Goal: Obtain resource: Download file/media

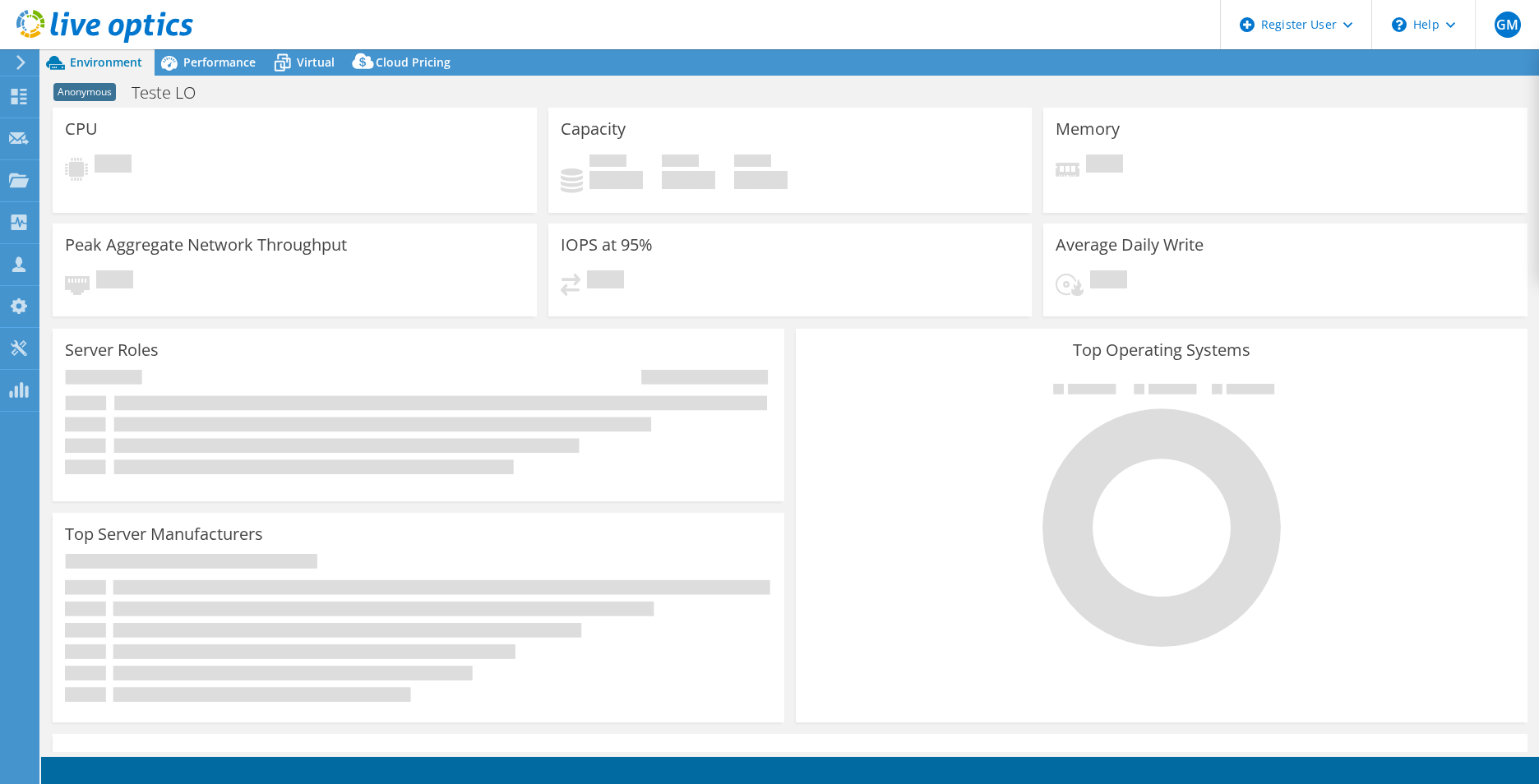
select select "SouthAmerica"
select select "BRL"
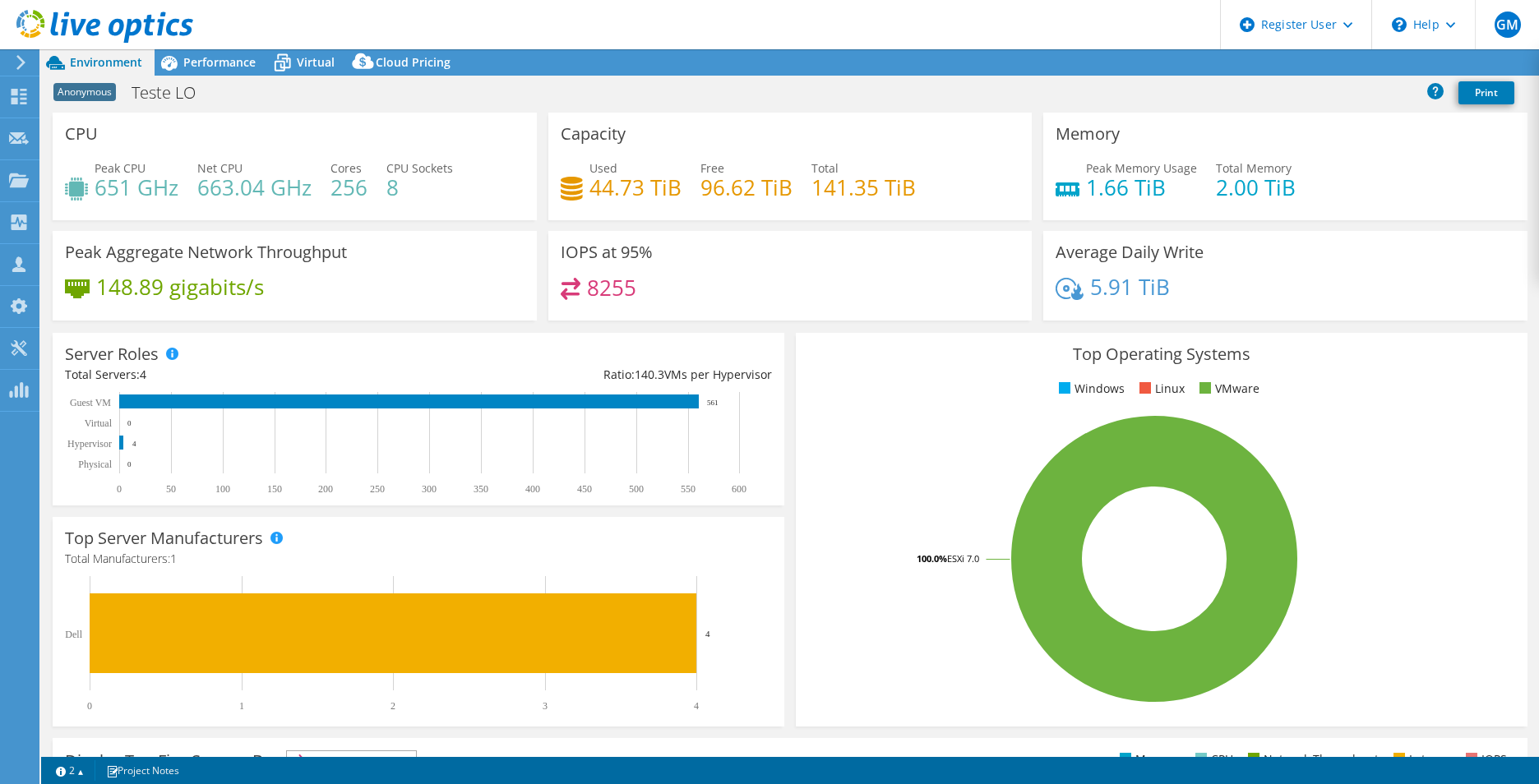
click at [74, 17] on icon at bounding box center [105, 27] width 176 height 34
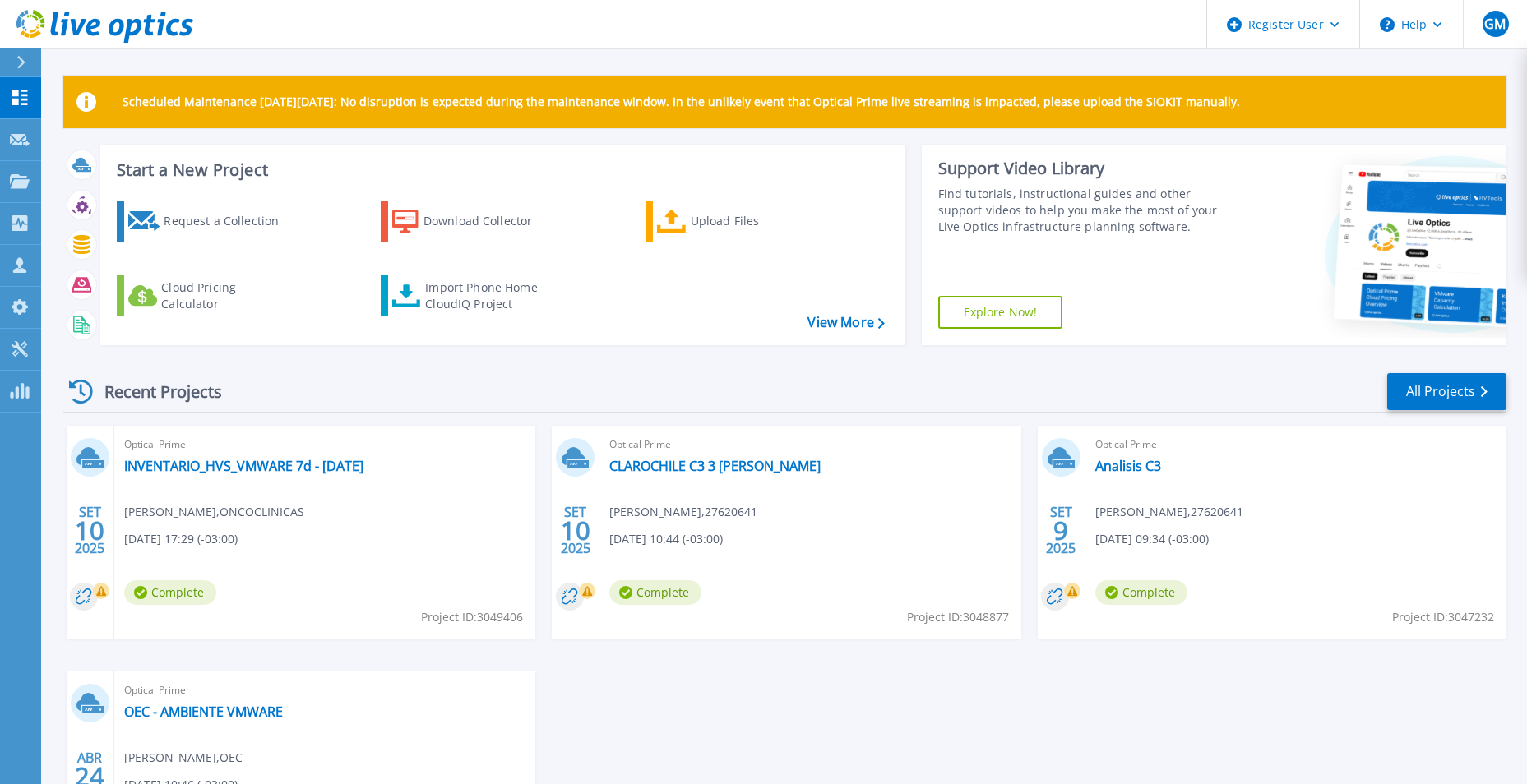
click at [17, 61] on icon at bounding box center [21, 62] width 9 height 13
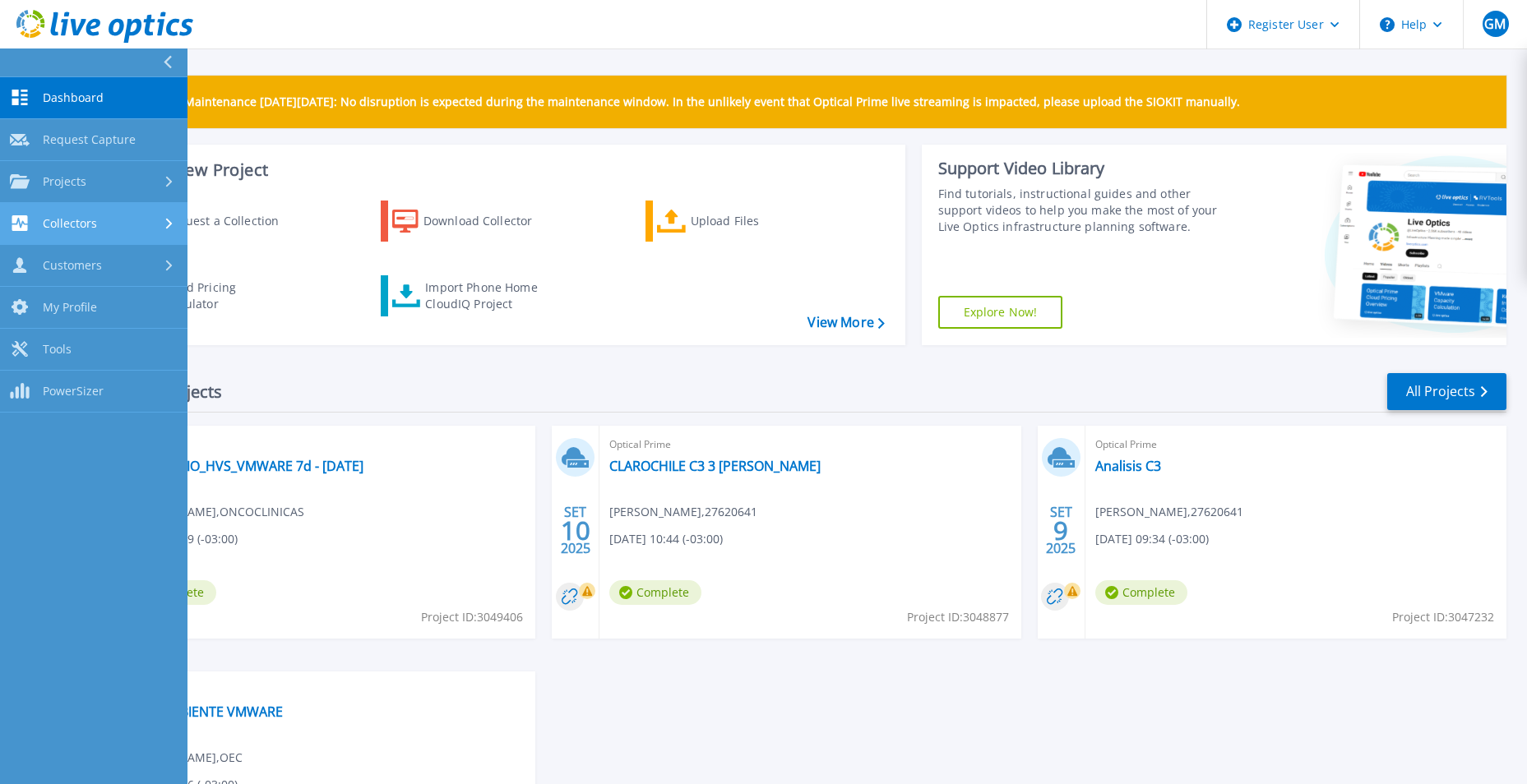
click at [134, 228] on div "Collectors" at bounding box center [93, 223] width 168 height 16
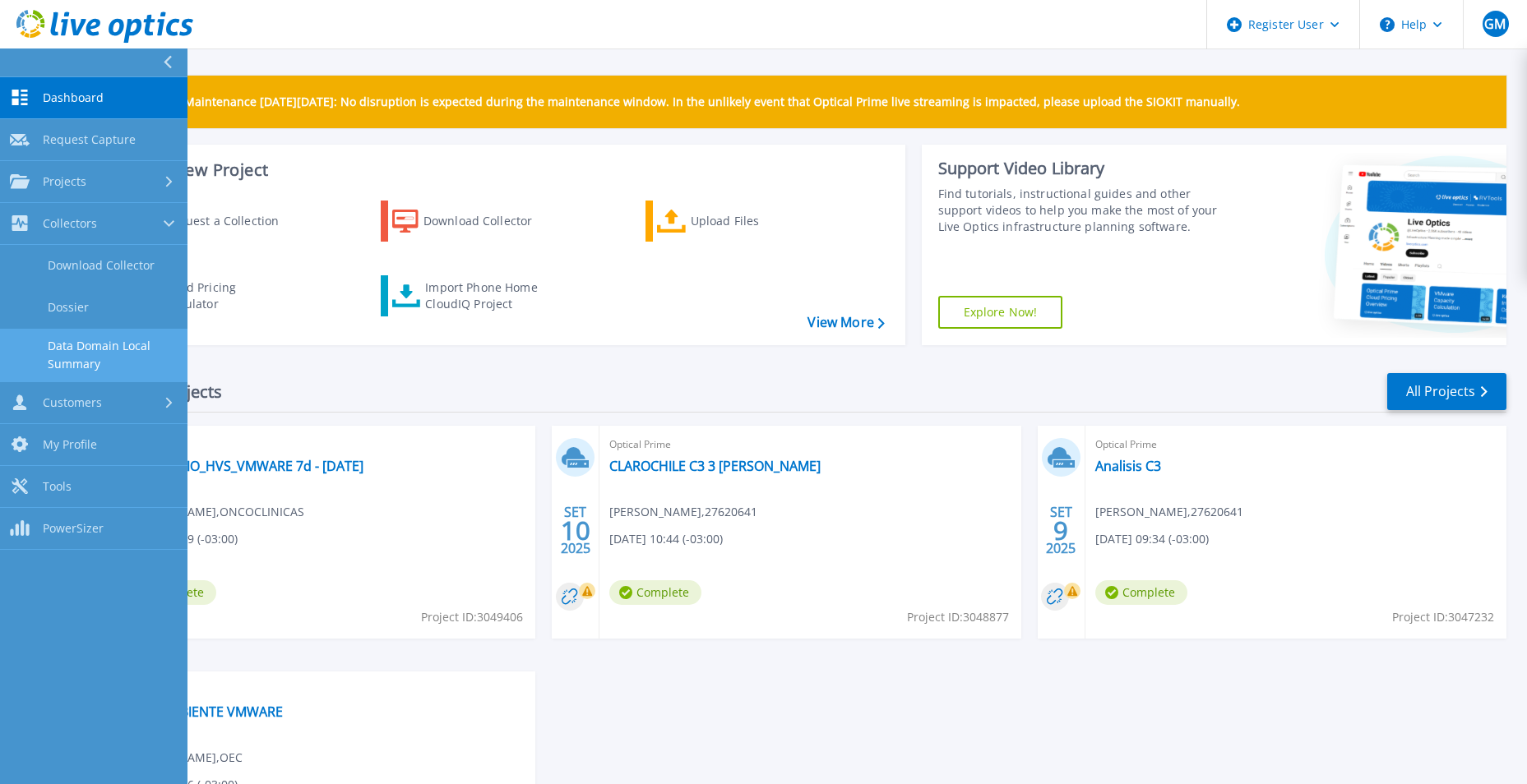
click at [131, 356] on link "Data Domain Local Summary" at bounding box center [94, 354] width 188 height 52
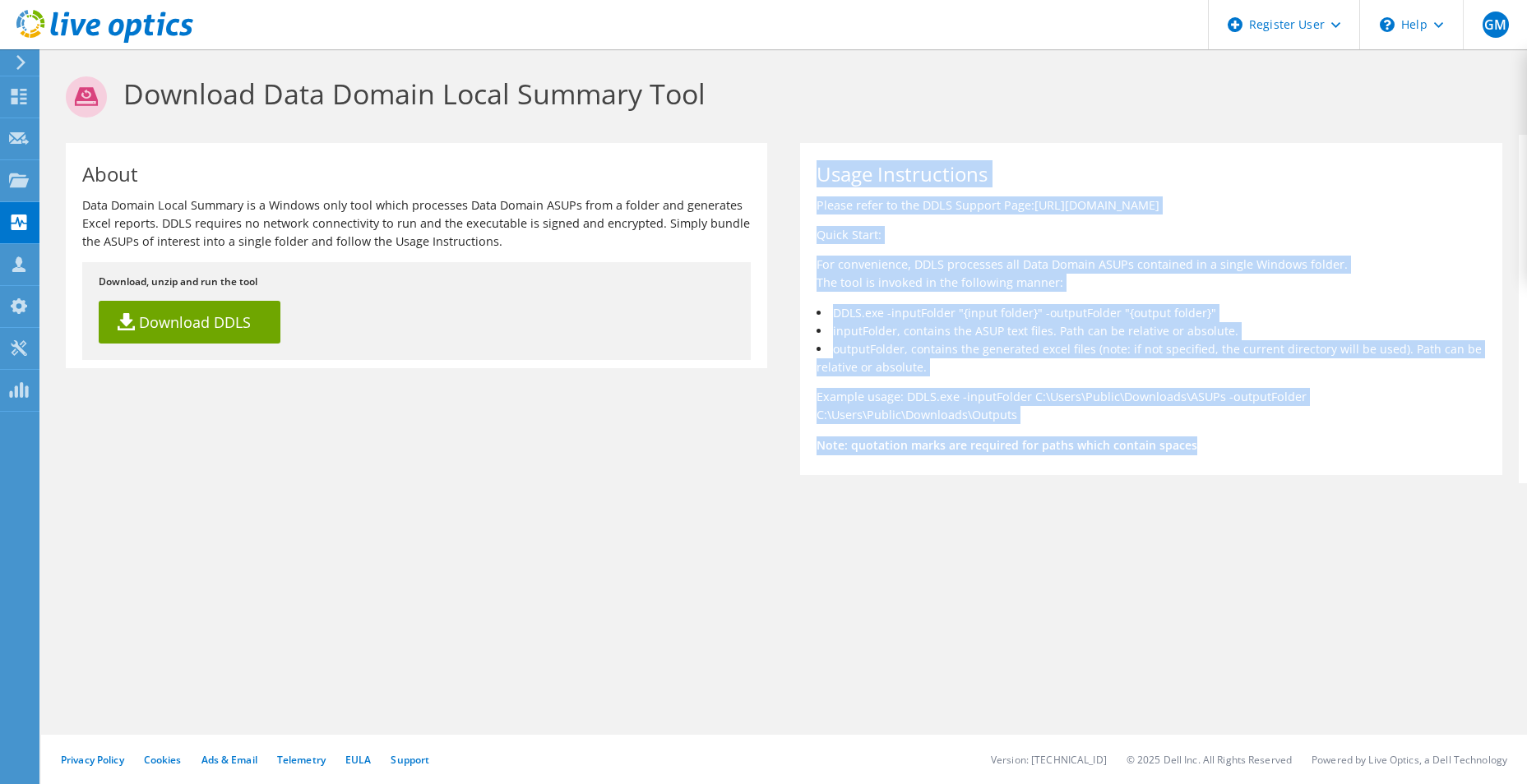
drag, startPoint x: 814, startPoint y: 174, endPoint x: 1212, endPoint y: 431, distance: 473.8
click at [1212, 431] on div "Usage Instructions Please refer to the DDLS Support Page: [URL][DOMAIN_NAME] Qu…" at bounding box center [1150, 308] width 701 height 332
copy div "Usage Instructions Please refer to the DDLS Support Page: [URL][DOMAIN_NAME] Qu…"
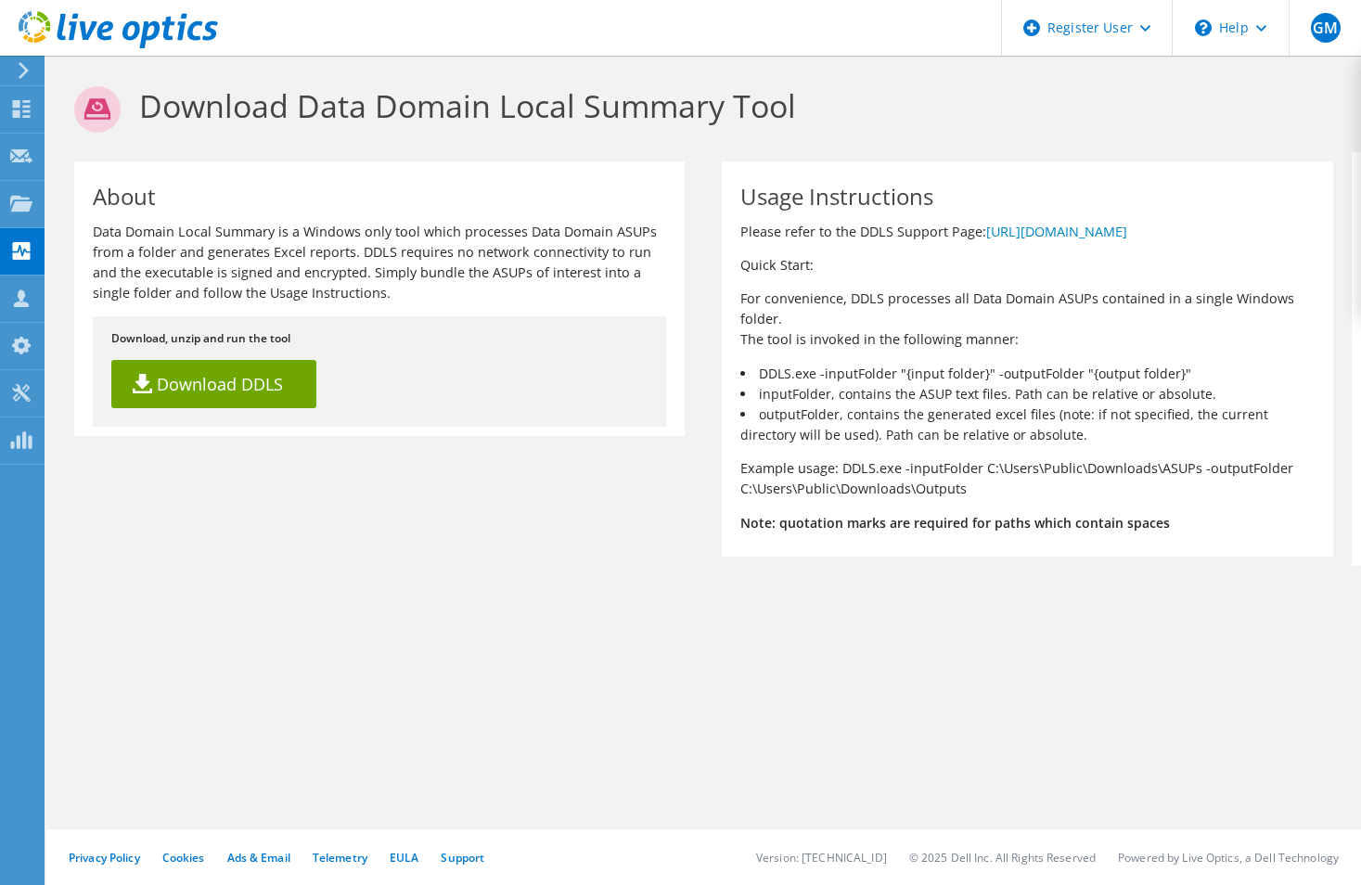
drag, startPoint x: 323, startPoint y: 463, endPoint x: 343, endPoint y: 465, distance: 20.5
click at [329, 465] on div "About Data Domain Local Summary is a Windows only tool which processes Data Dom…" at bounding box center [704, 359] width 1296 height 414
click at [59, 39] on use at bounding box center [118, 29] width 199 height 37
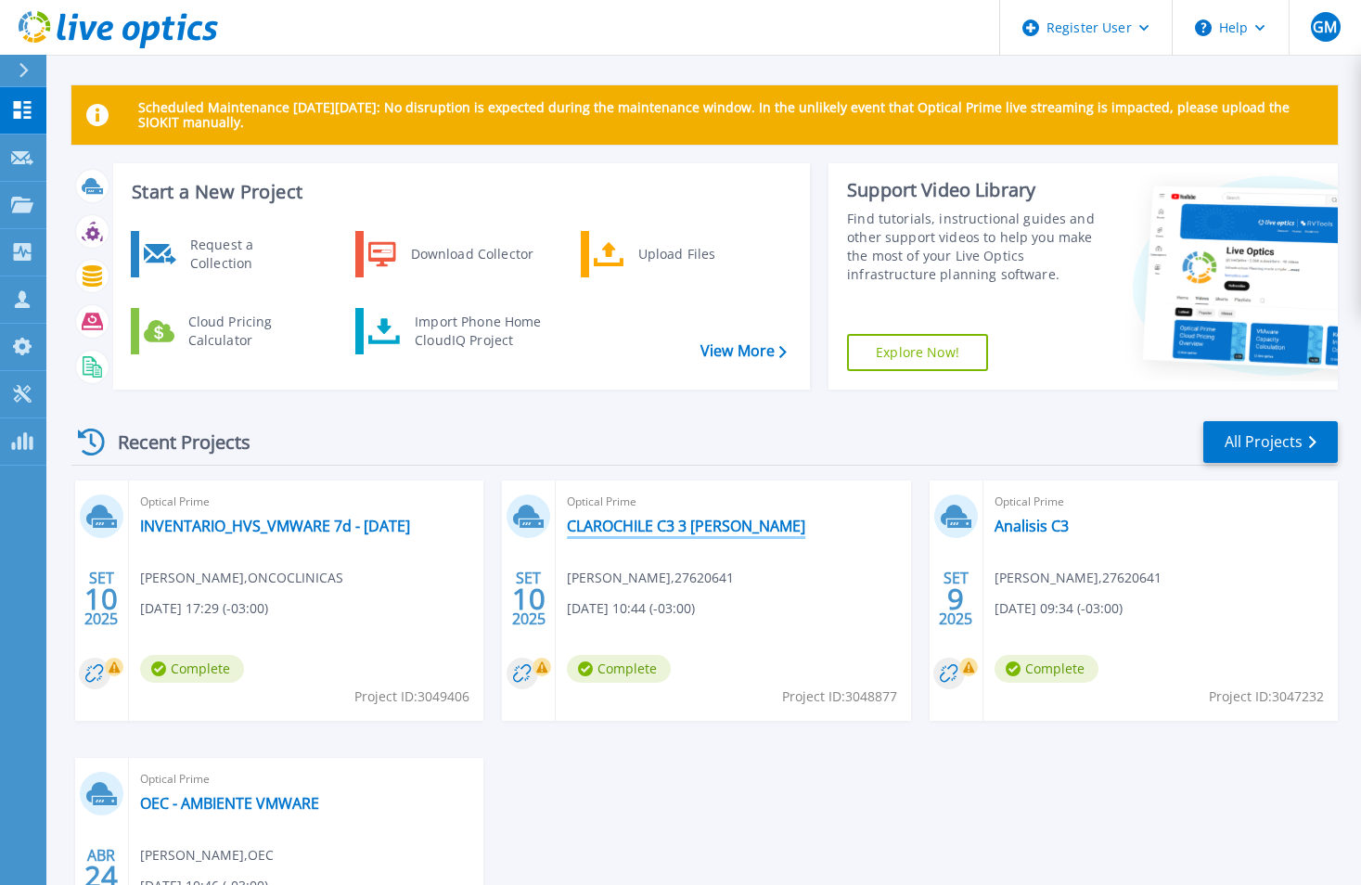
click at [684, 526] on link "CLAROCHILE C3 3 DIAS" at bounding box center [686, 526] width 238 height 19
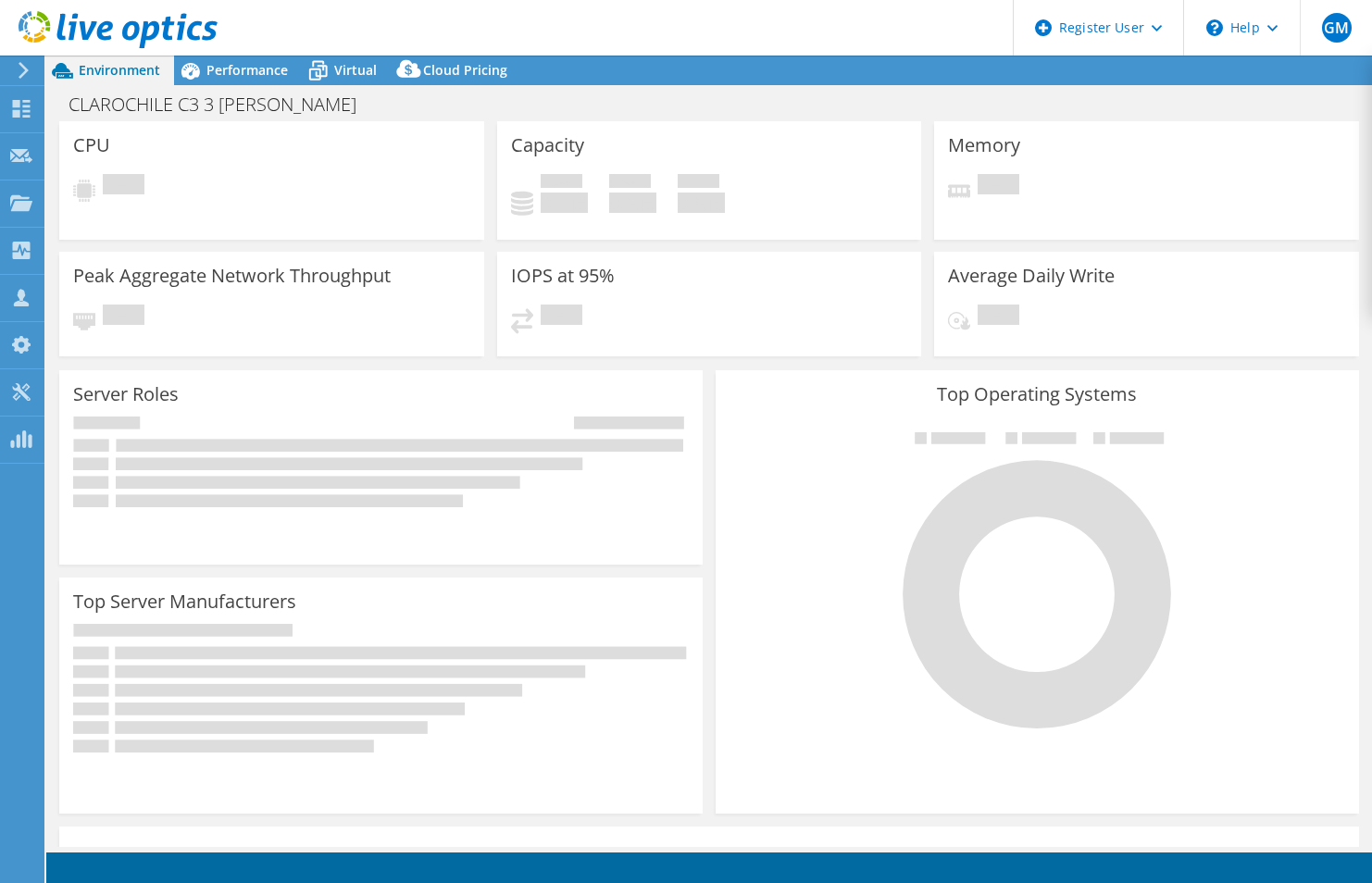
select select "USD"
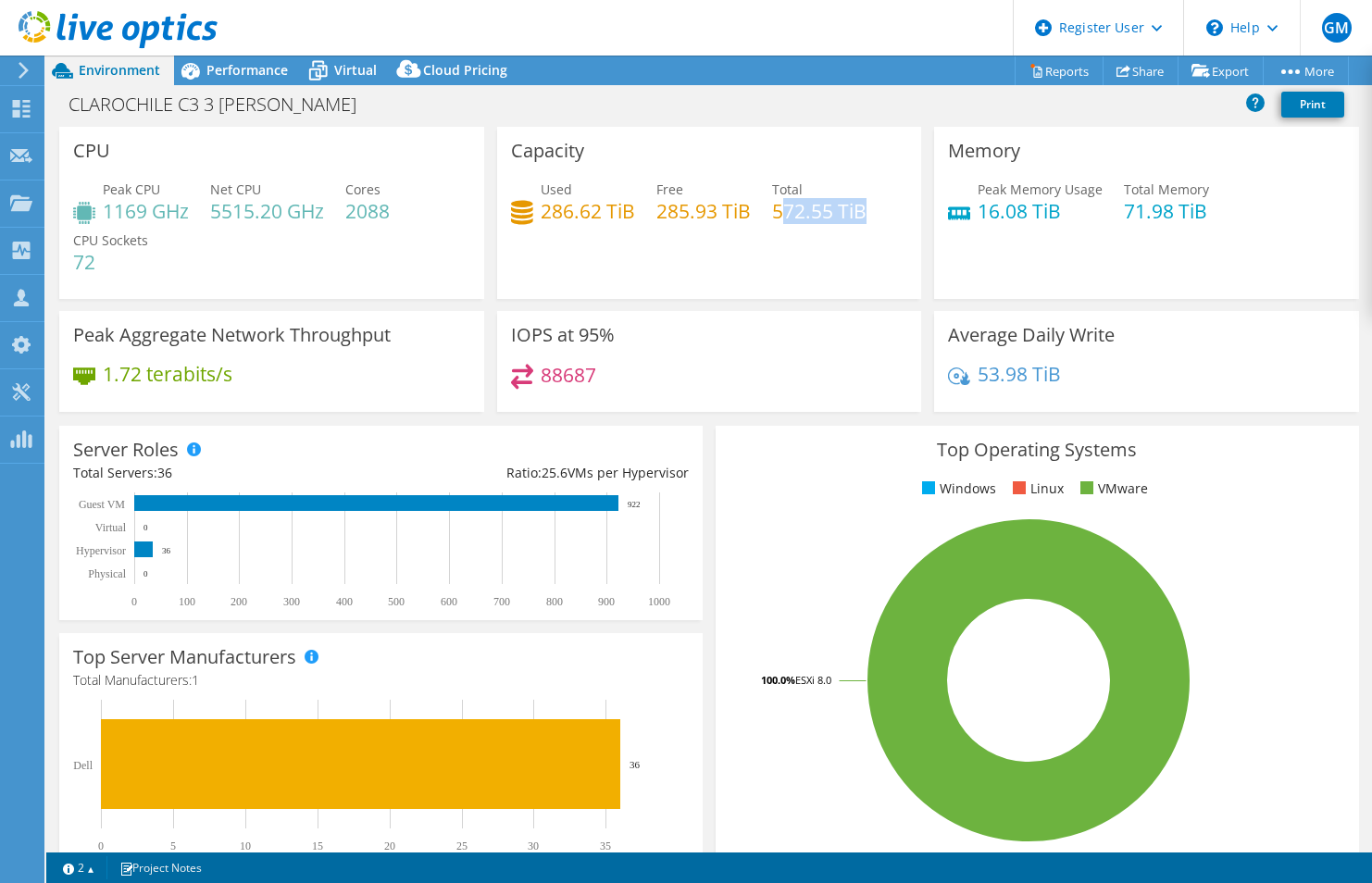
drag, startPoint x: 772, startPoint y: 218, endPoint x: 860, endPoint y: 218, distance: 88.0
click at [860, 218] on h4 "572.55 TiB" at bounding box center [819, 211] width 95 height 20
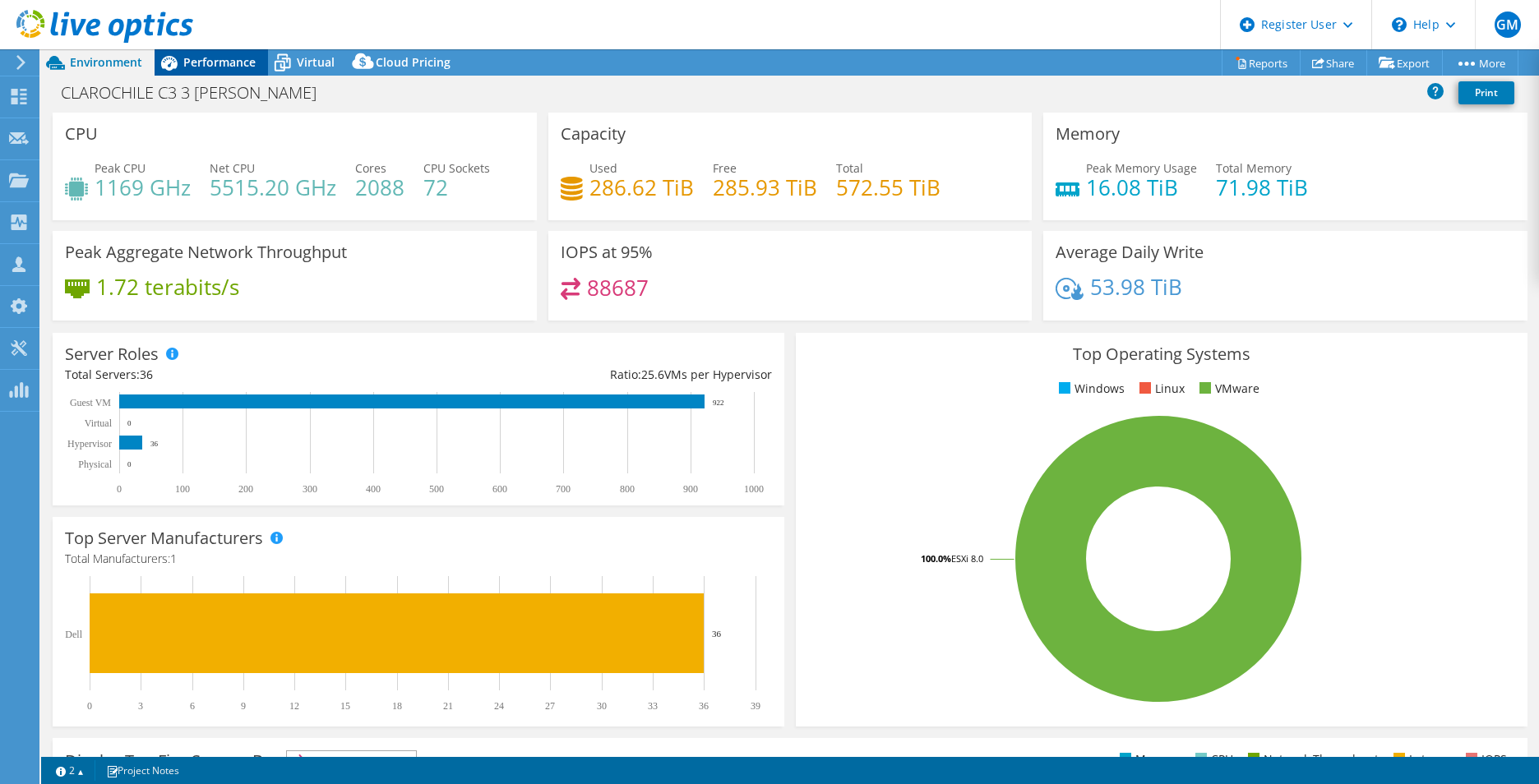
click at [208, 56] on span "Performance" at bounding box center [220, 62] width 73 height 16
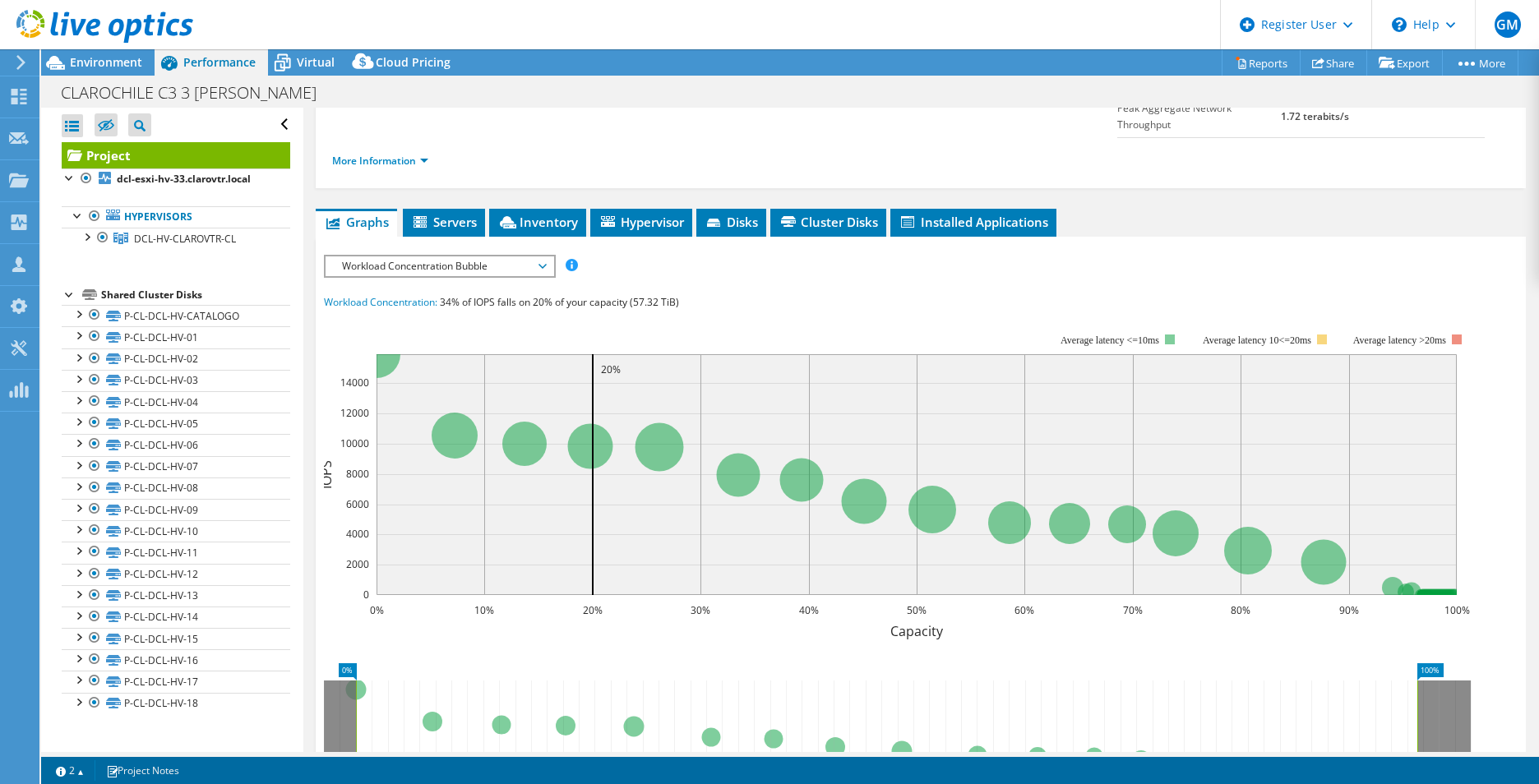
scroll to position [165, 0]
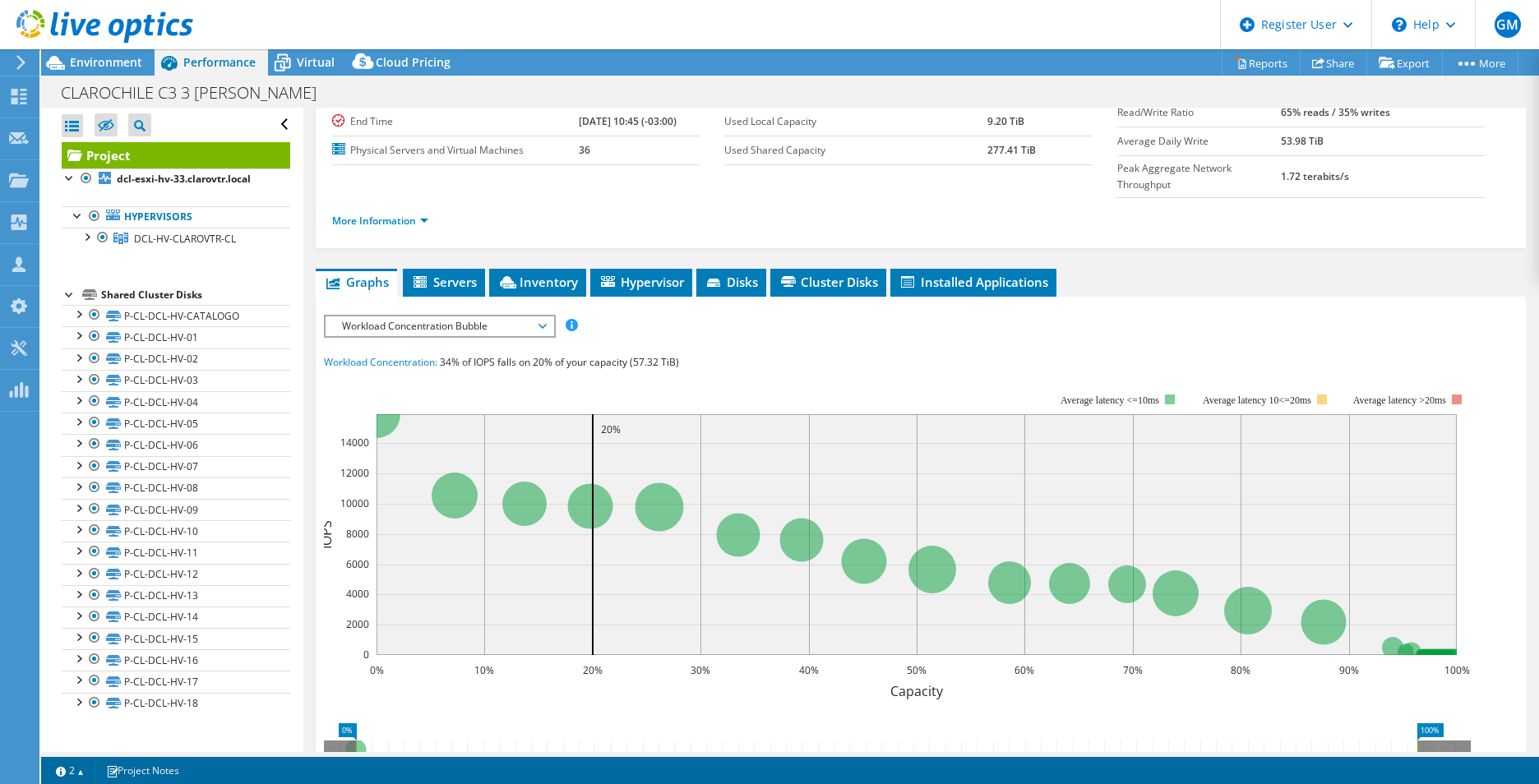
click at [438, 316] on span "Workload Concentration Bubble" at bounding box center [439, 326] width 211 height 19
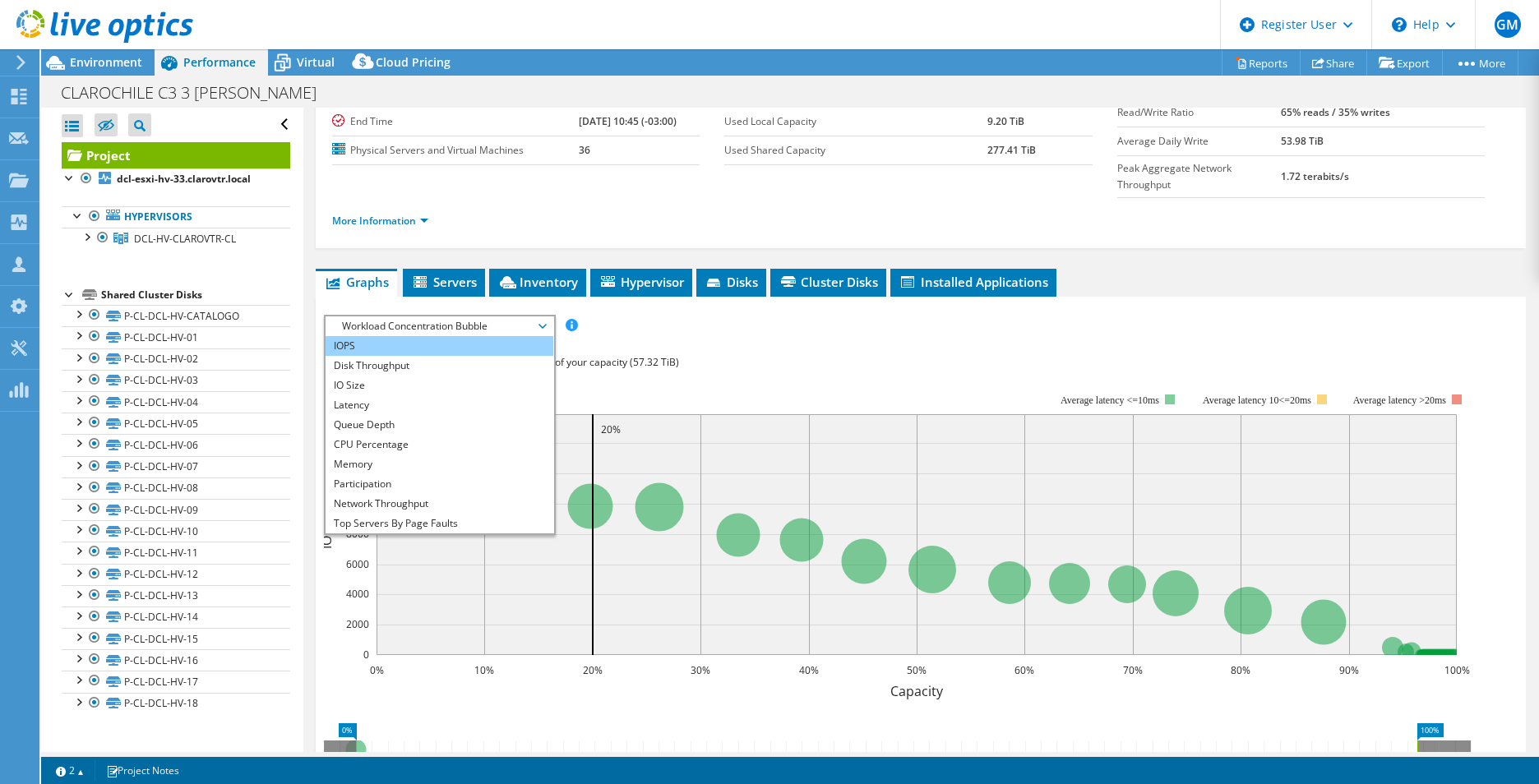
click at [420, 336] on li "IOPS" at bounding box center [439, 345] width 228 height 19
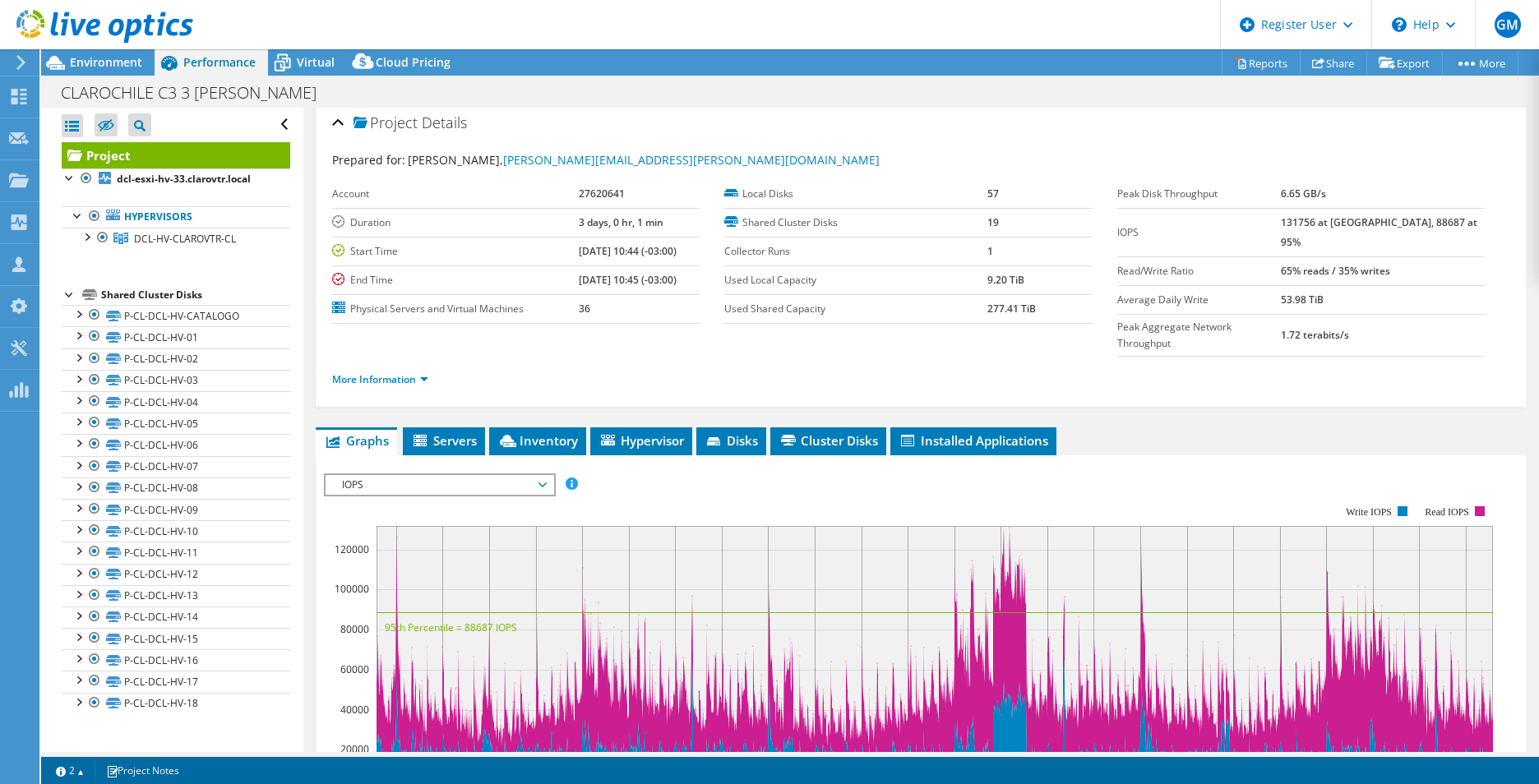
scroll to position [0, 0]
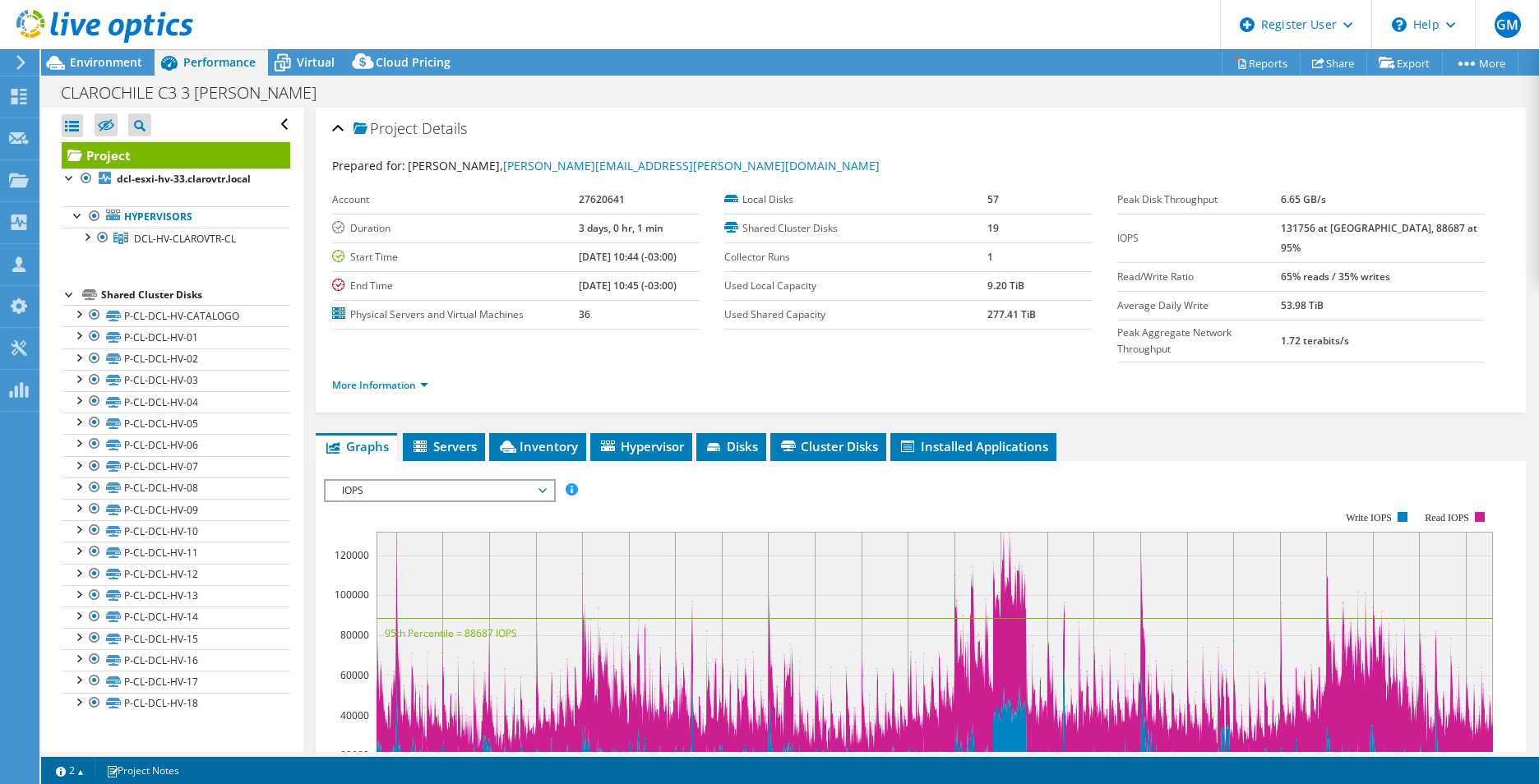
click at [42, 23] on use at bounding box center [105, 26] width 176 height 33
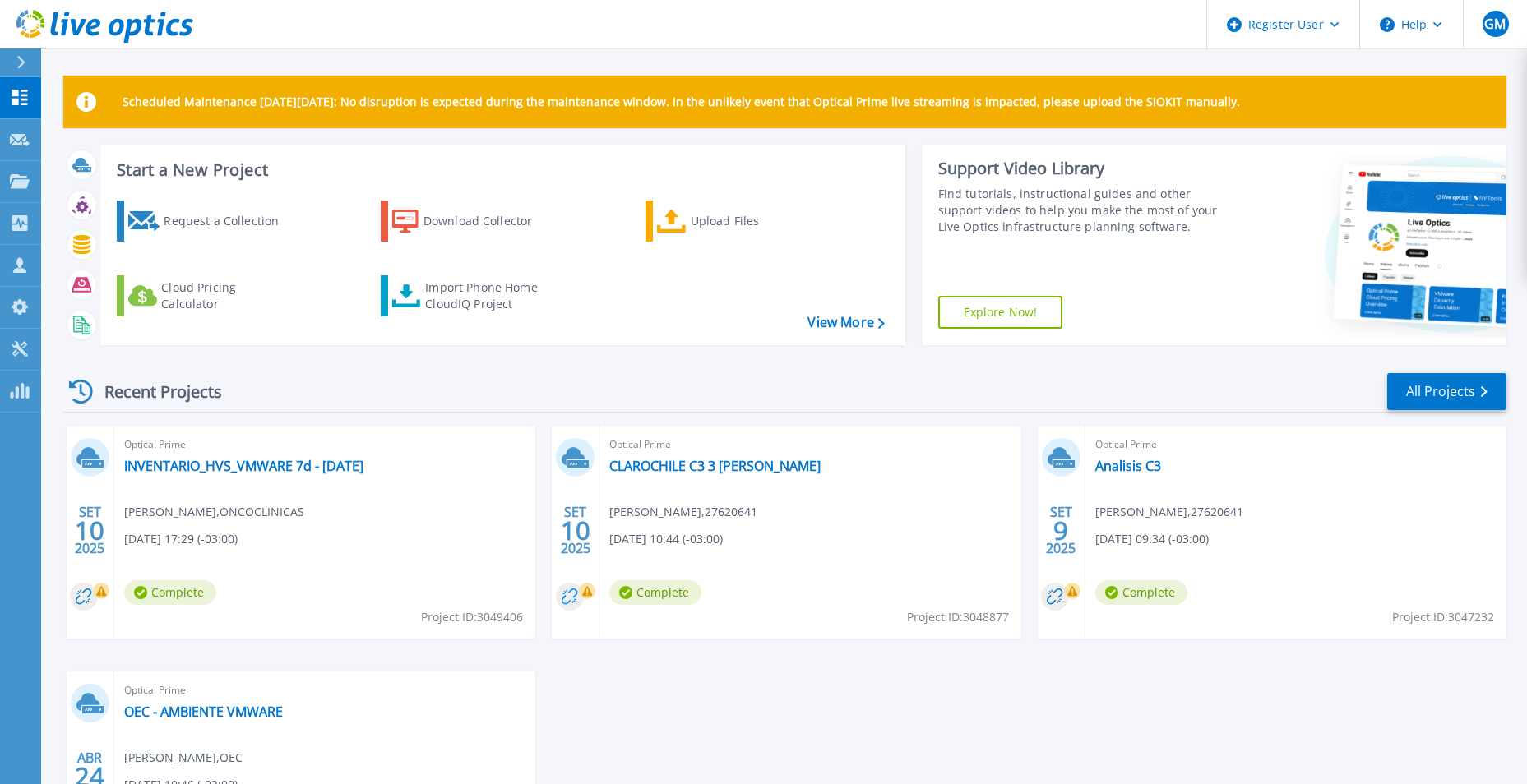
click at [568, 589] on circle at bounding box center [570, 597] width 28 height 28
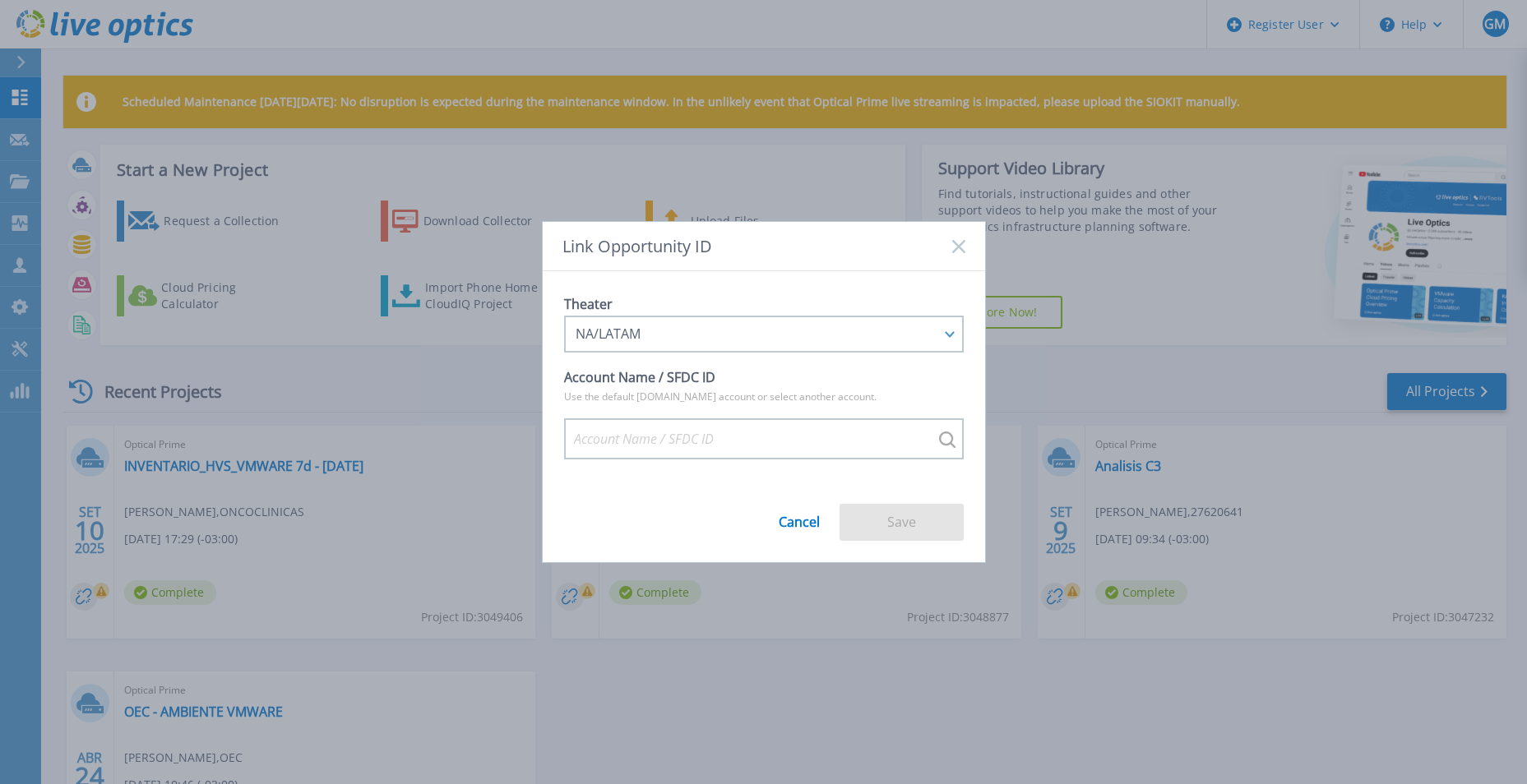
click at [962, 252] on icon at bounding box center [958, 246] width 13 height 13
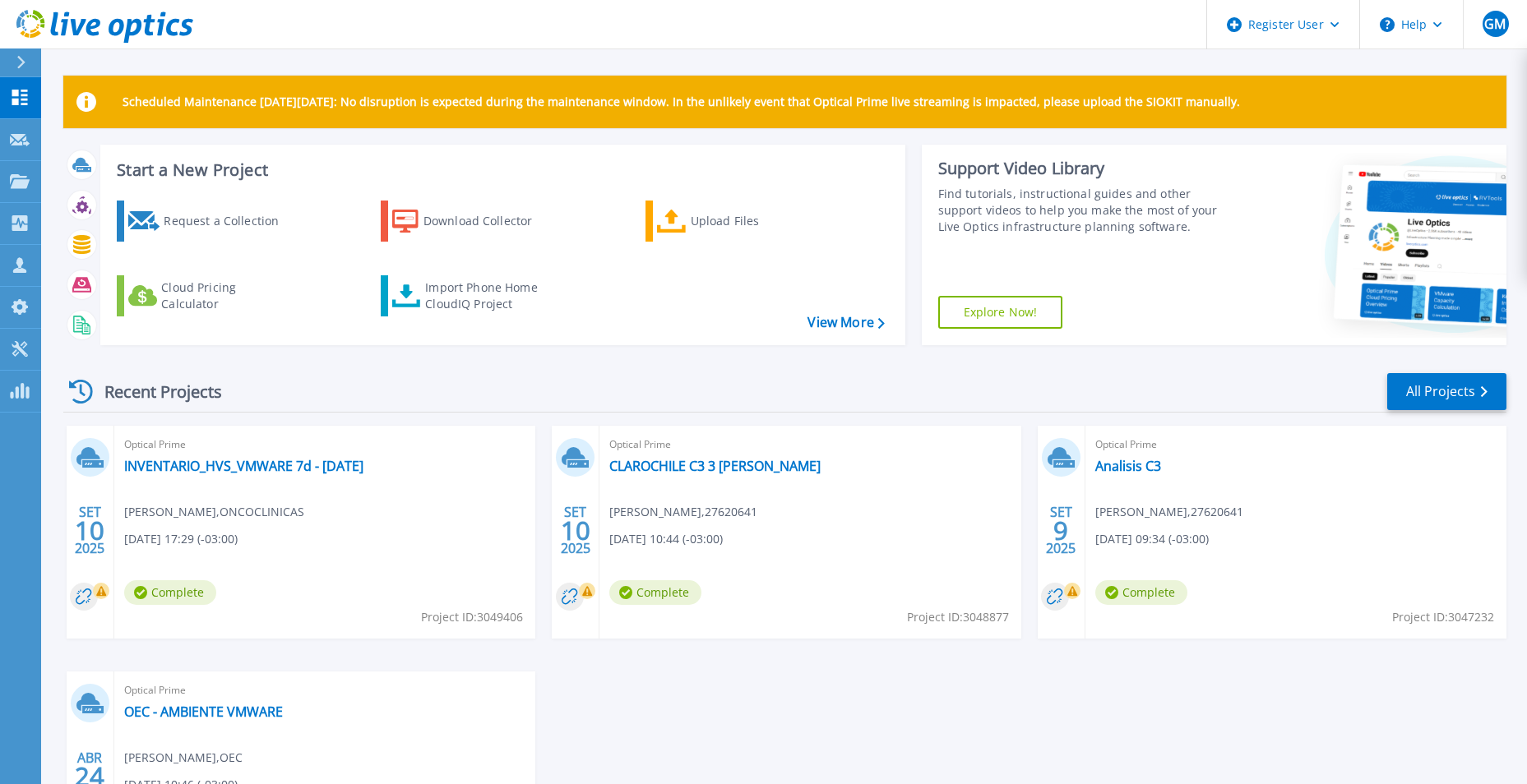
drag, startPoint x: 660, startPoint y: 454, endPoint x: 669, endPoint y: 455, distance: 9.1
click at [660, 454] on span "Optical Prime" at bounding box center [809, 445] width 401 height 18
click at [671, 458] on link "CLAROCHILE C3 3 DIAS" at bounding box center [714, 466] width 211 height 17
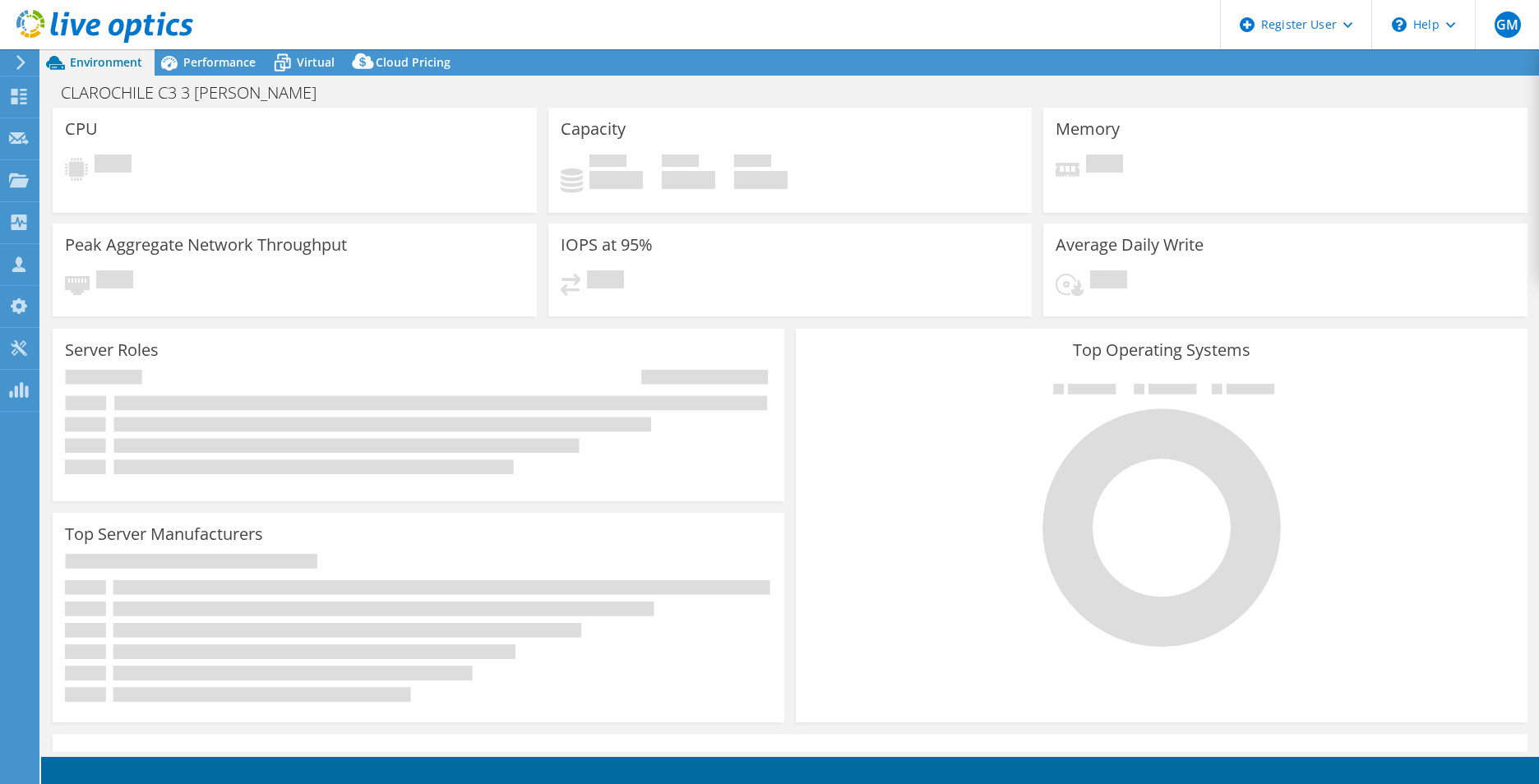
select select "USD"
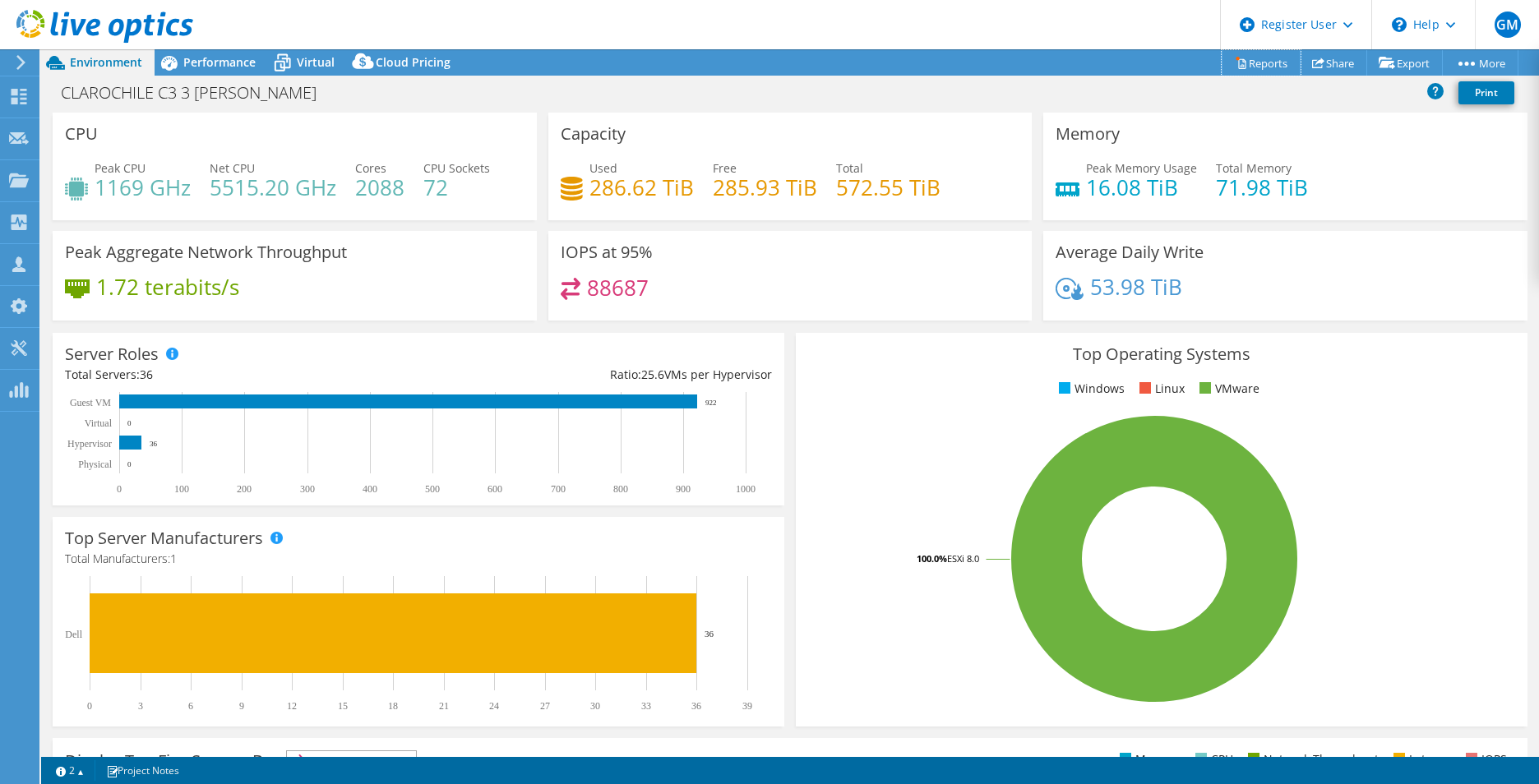
click at [1264, 64] on link "Reports" at bounding box center [1261, 63] width 79 height 26
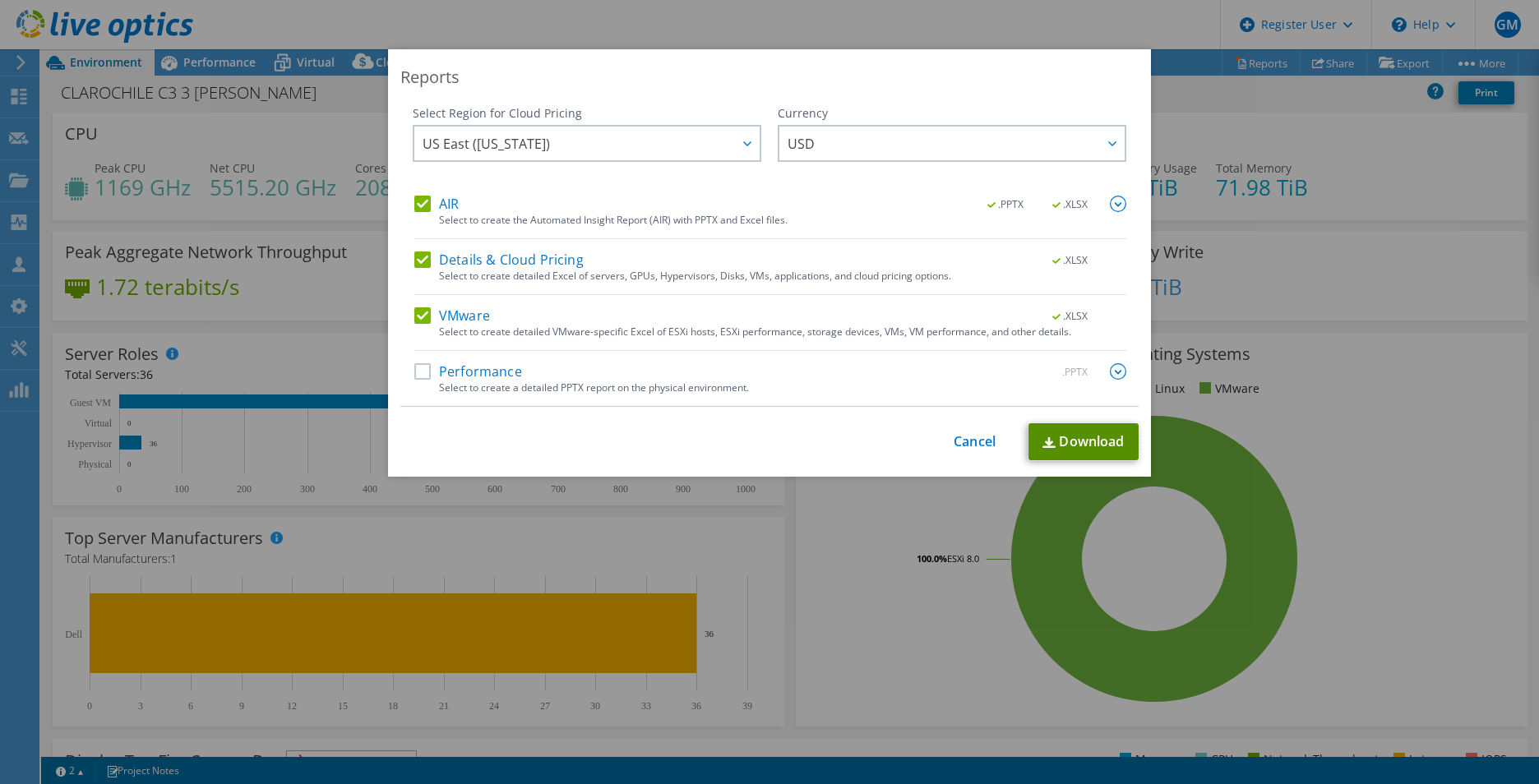
click at [1076, 434] on link "Download" at bounding box center [1084, 442] width 110 height 37
click at [1416, 194] on div "Reports Select Region for Cloud Pricing Asia Pacific (Hong Kong) Asia Pacific (…" at bounding box center [769, 392] width 1539 height 686
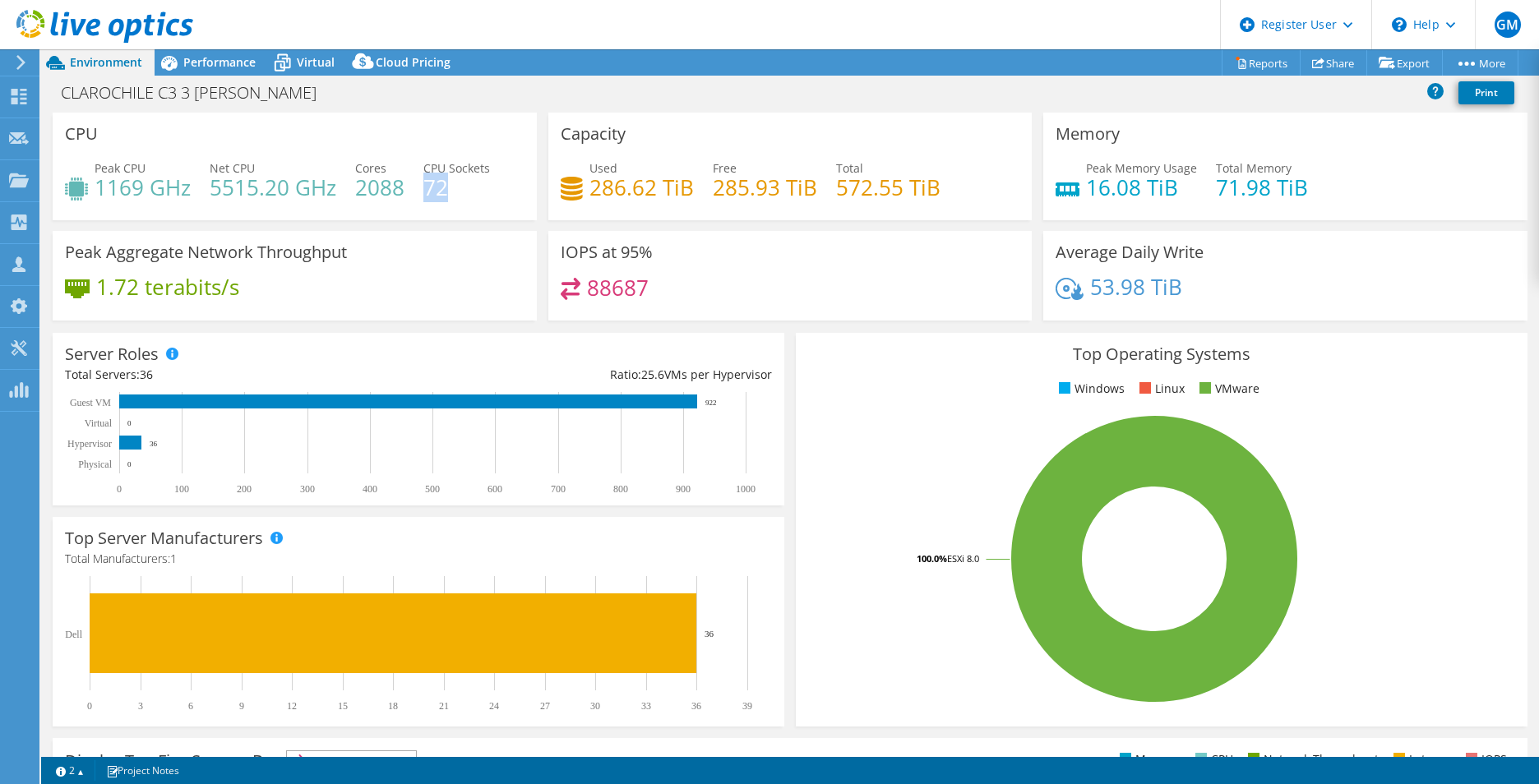
drag, startPoint x: 464, startPoint y: 183, endPoint x: 424, endPoint y: 185, distance: 40.0
click at [424, 185] on h4 "72" at bounding box center [456, 187] width 66 height 18
drag, startPoint x: 403, startPoint y: 185, endPoint x: 369, endPoint y: 185, distance: 34.0
click at [369, 185] on div "Peak CPU 1169 GHz Net CPU 5515.20 GHz Cores 2088 CPU Sockets 72" at bounding box center [294, 186] width 460 height 53
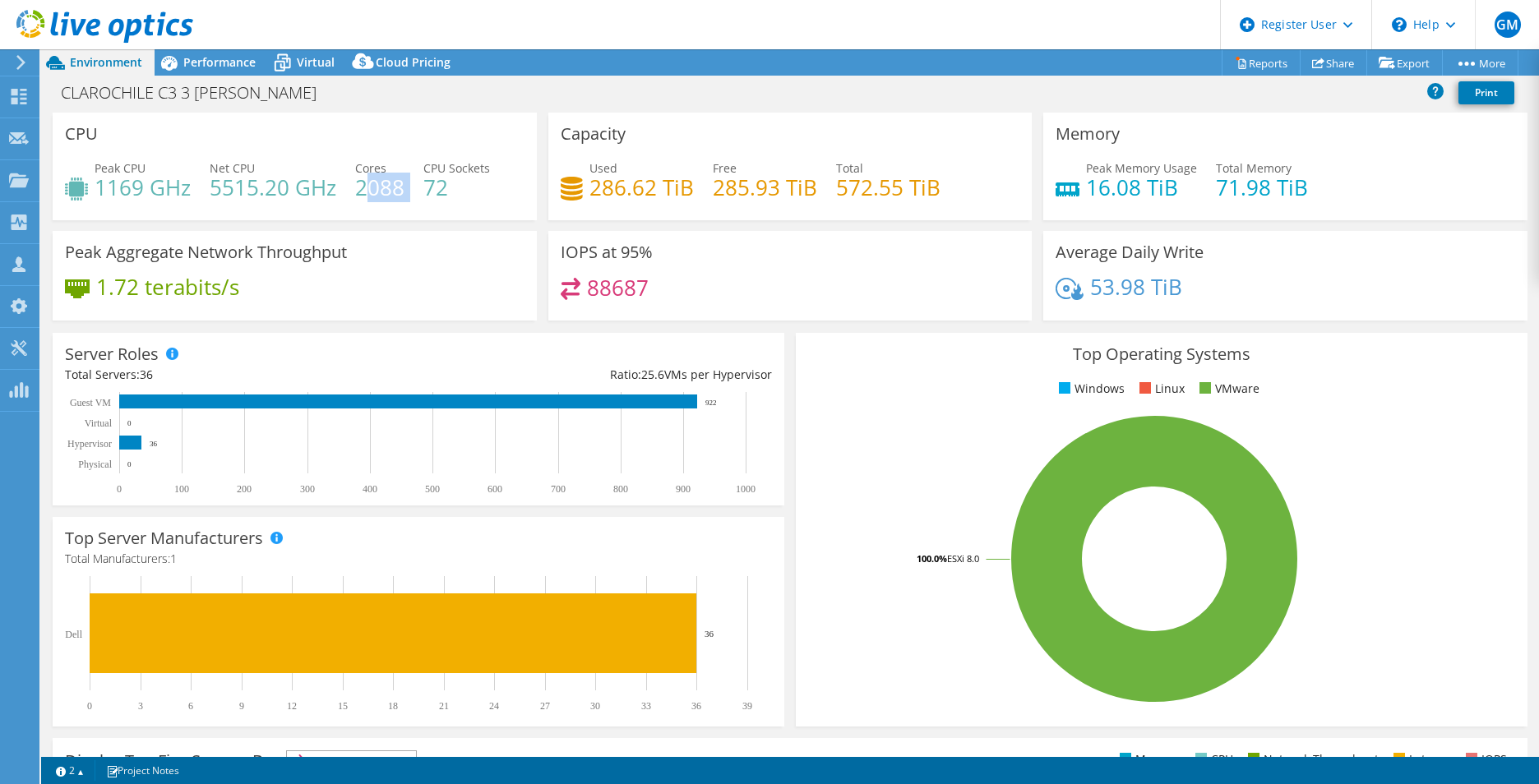
click at [369, 185] on h4 "2088" at bounding box center [380, 187] width 50 height 18
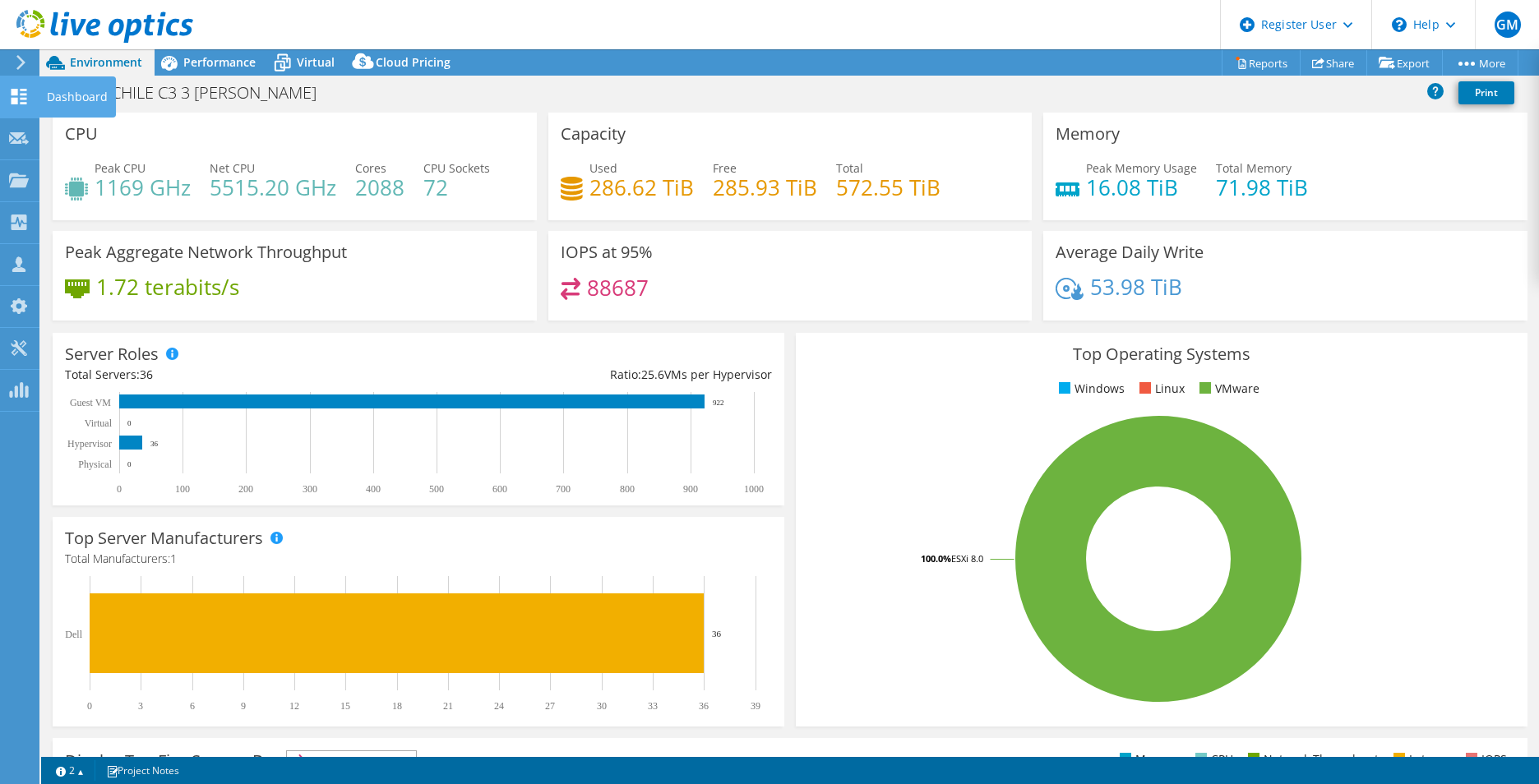
click at [24, 65] on icon at bounding box center [21, 62] width 12 height 15
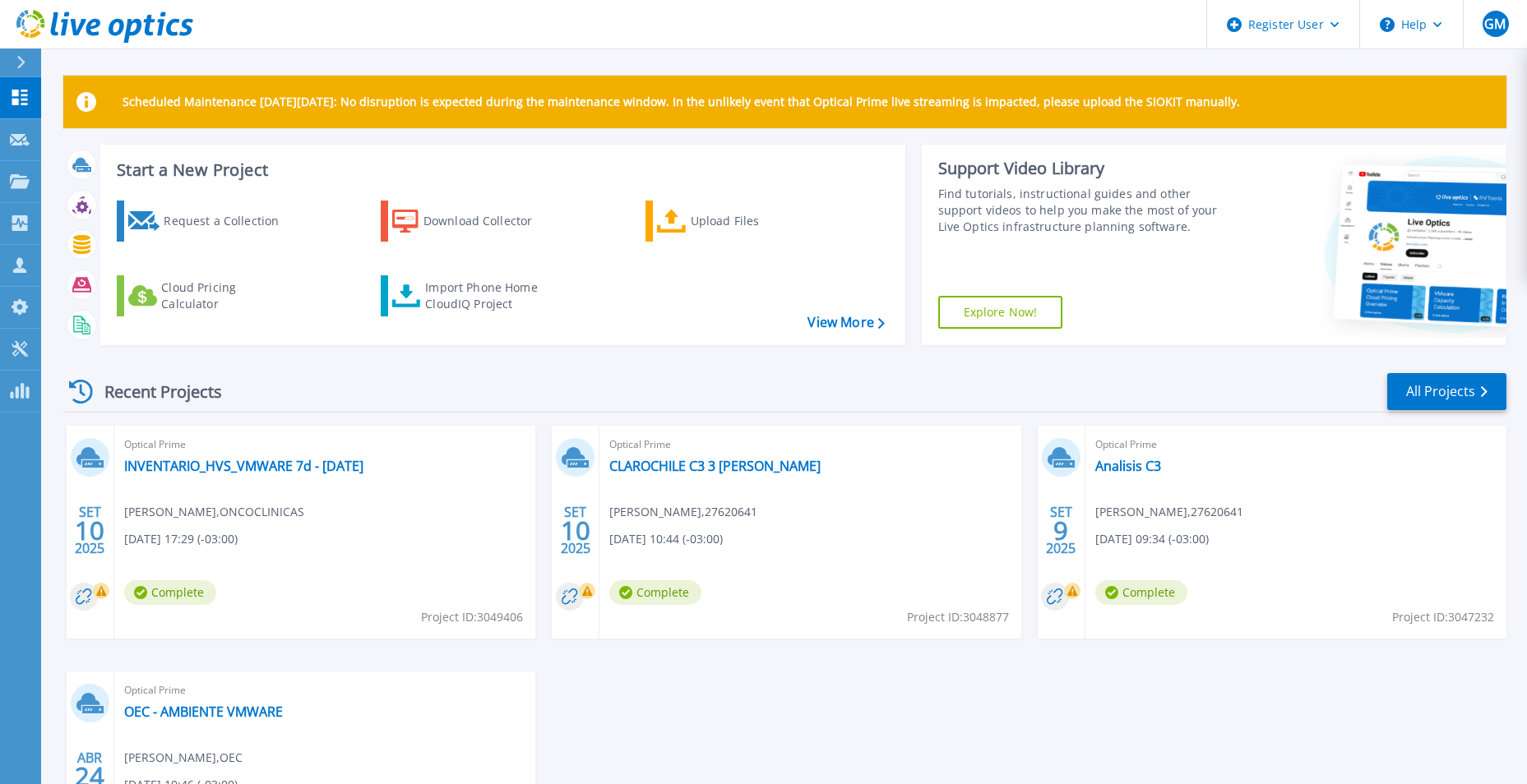
click at [9, 74] on button at bounding box center [20, 63] width 41 height 28
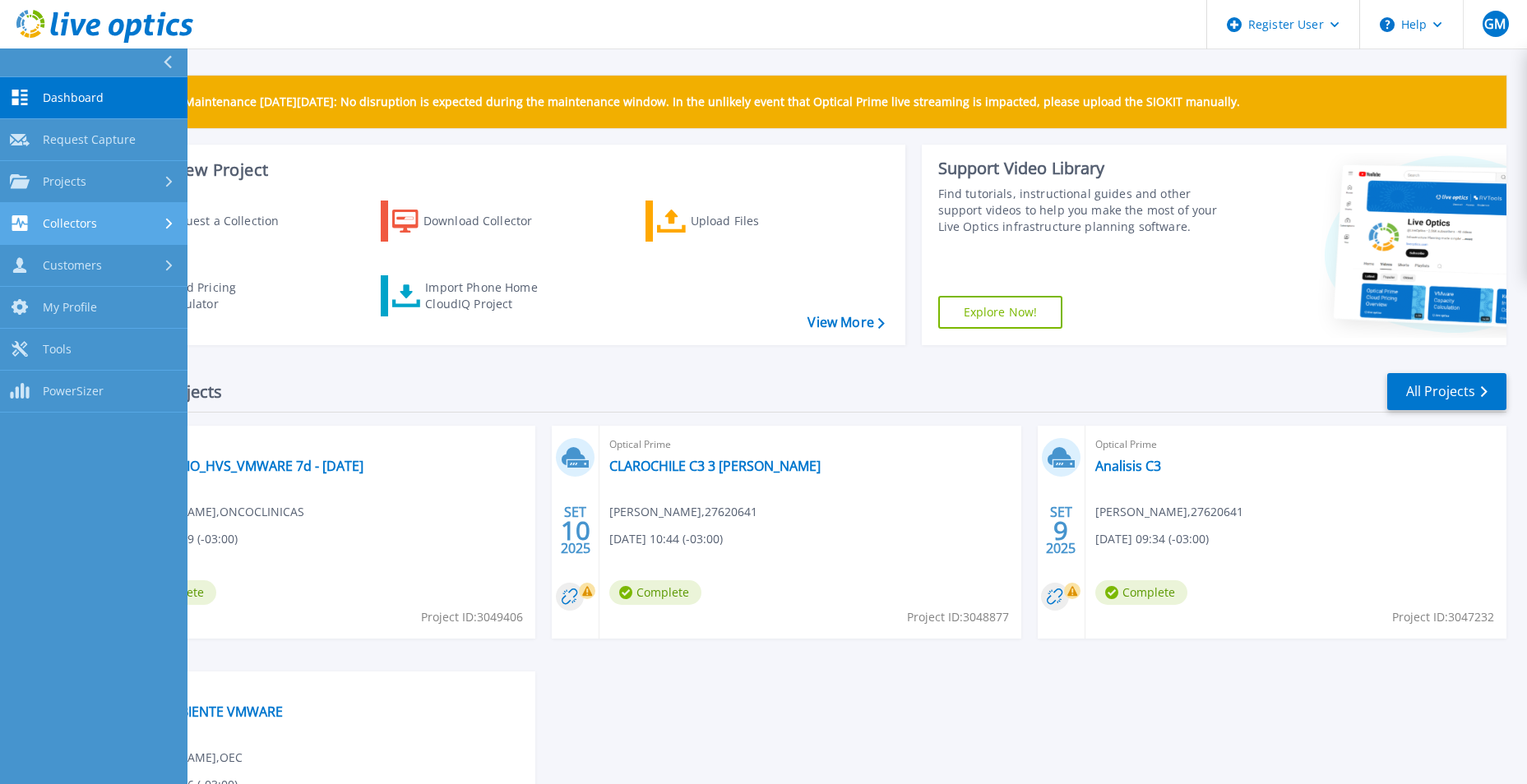
click at [142, 216] on div "Collectors" at bounding box center [93, 223] width 168 height 16
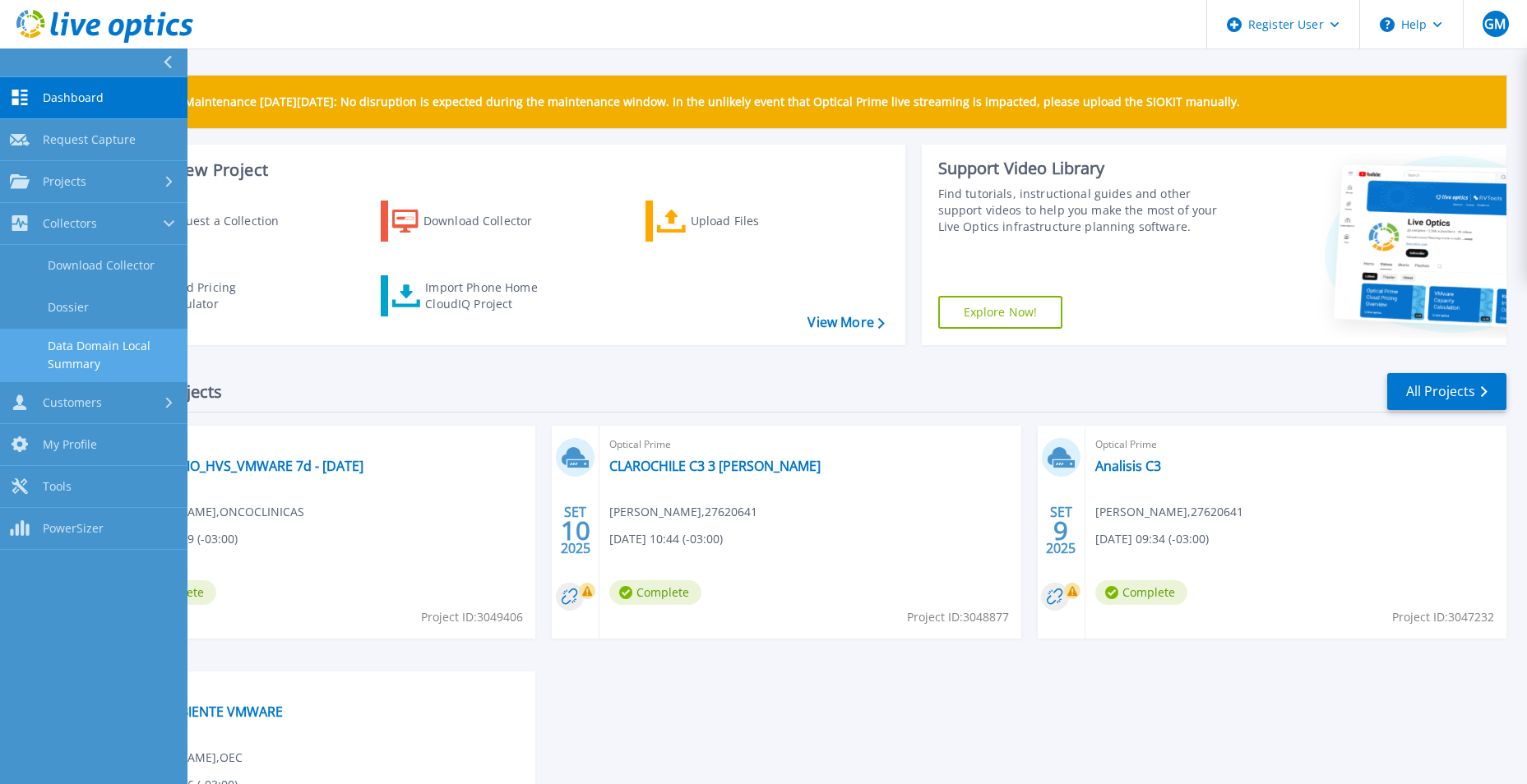
click at [95, 363] on link "Data Domain Local Summary" at bounding box center [94, 354] width 188 height 52
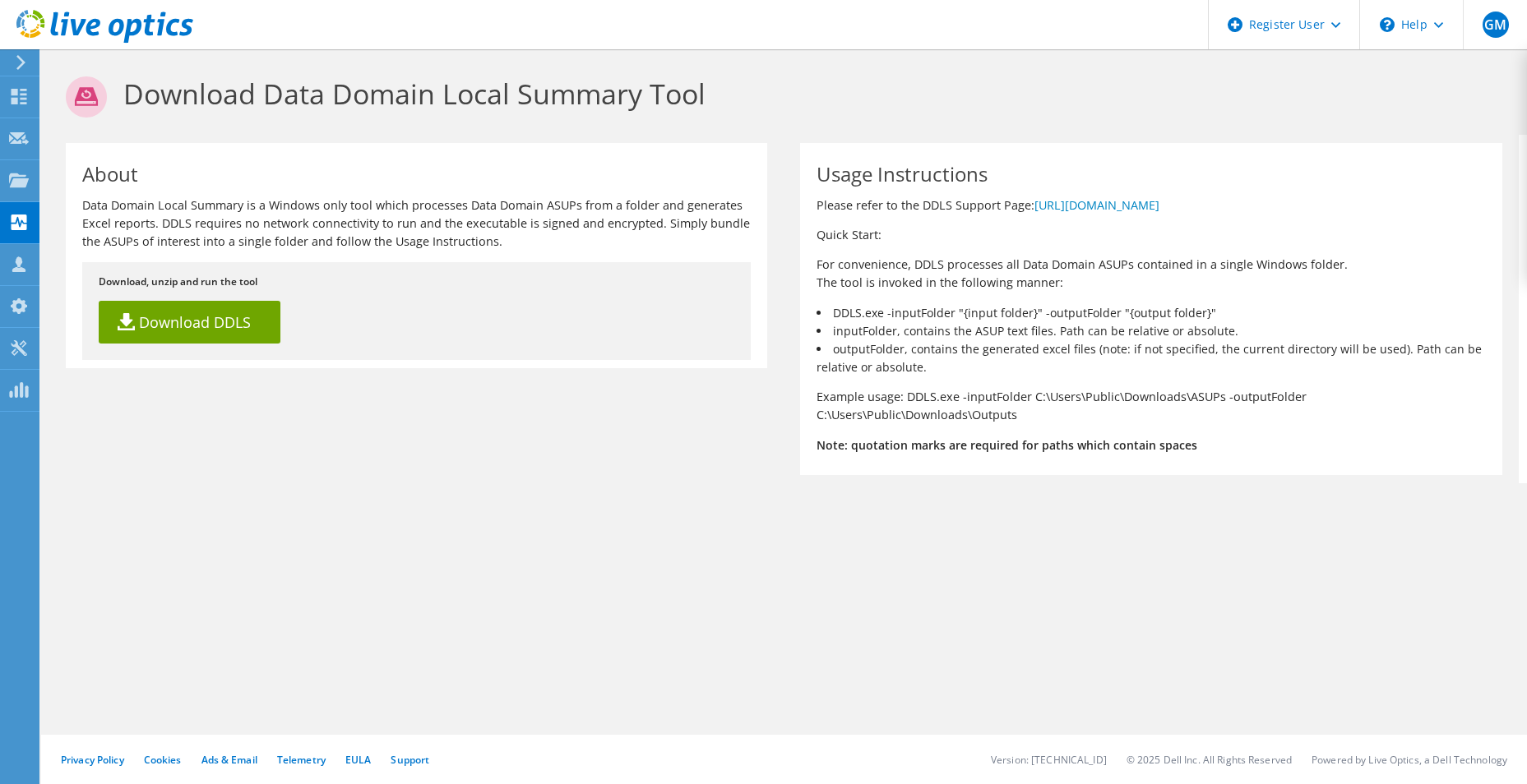
drag, startPoint x: 165, startPoint y: 224, endPoint x: 503, endPoint y: 239, distance: 338.3
click at [503, 239] on p "Data Domain Local Summary is a Windows only tool which processes Data Domain AS…" at bounding box center [417, 223] width 668 height 54
click at [505, 239] on p "Data Domain Local Summary is a Windows only tool which processes Data Domain AS…" at bounding box center [417, 223] width 668 height 54
drag, startPoint x: 139, startPoint y: 97, endPoint x: 243, endPoint y: 106, distance: 104.4
click at [243, 106] on h1 "Download Data Domain Local Summary Tool" at bounding box center [780, 97] width 1429 height 41
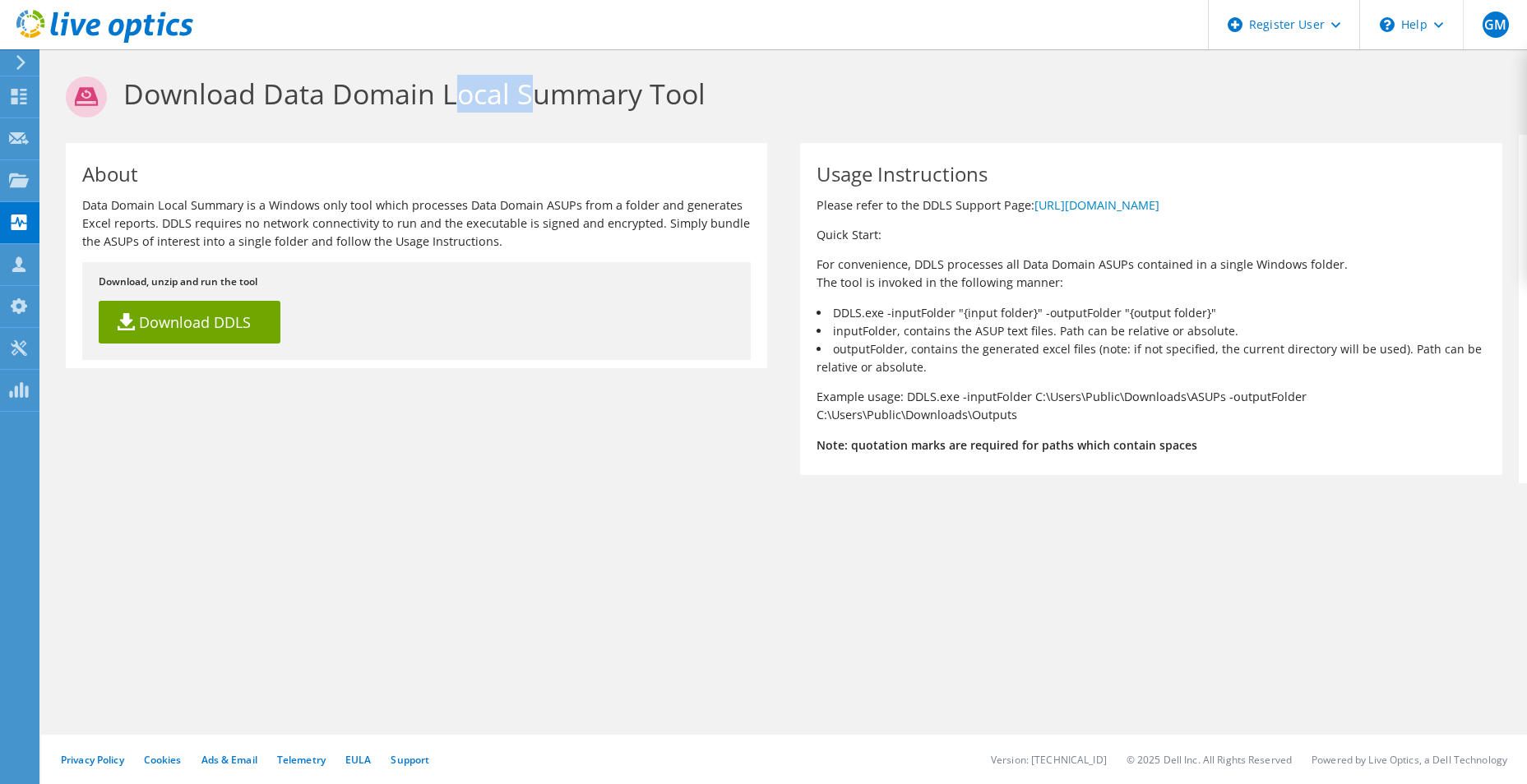
click at [243, 106] on h1 "Download Data Domain Local Summary Tool" at bounding box center [780, 97] width 1429 height 41
drag, startPoint x: 129, startPoint y: 95, endPoint x: 704, endPoint y: 98, distance: 575.0
click at [704, 98] on h1 "Download Data Domain Local Summary Tool" at bounding box center [780, 97] width 1429 height 41
